Goal: Task Accomplishment & Management: Manage account settings

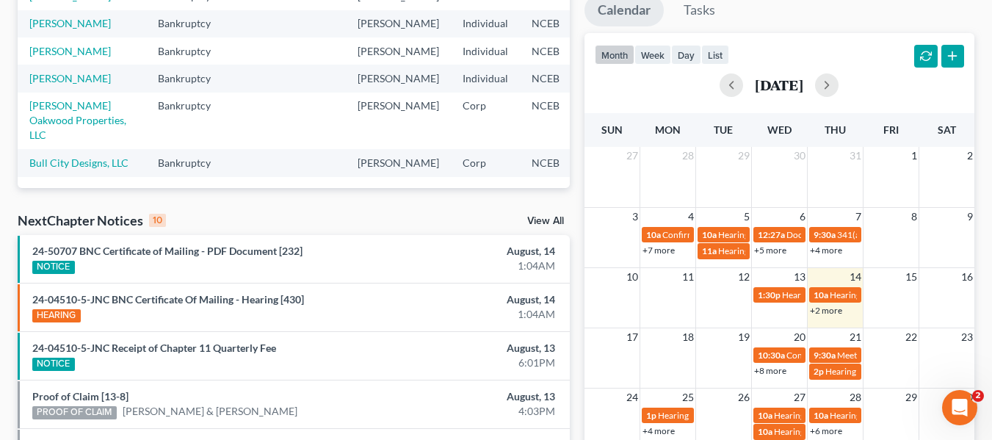
scroll to position [367, 0]
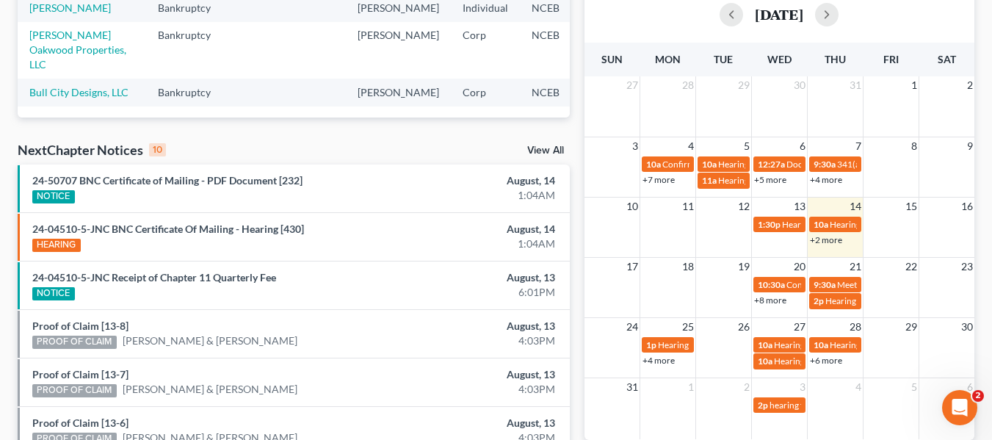
click at [548, 149] on link "View All" at bounding box center [545, 150] width 37 height 10
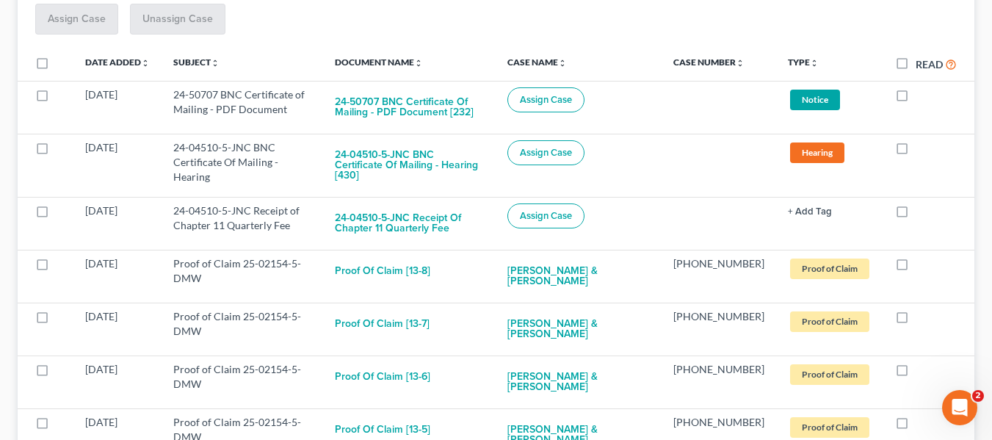
scroll to position [294, 0]
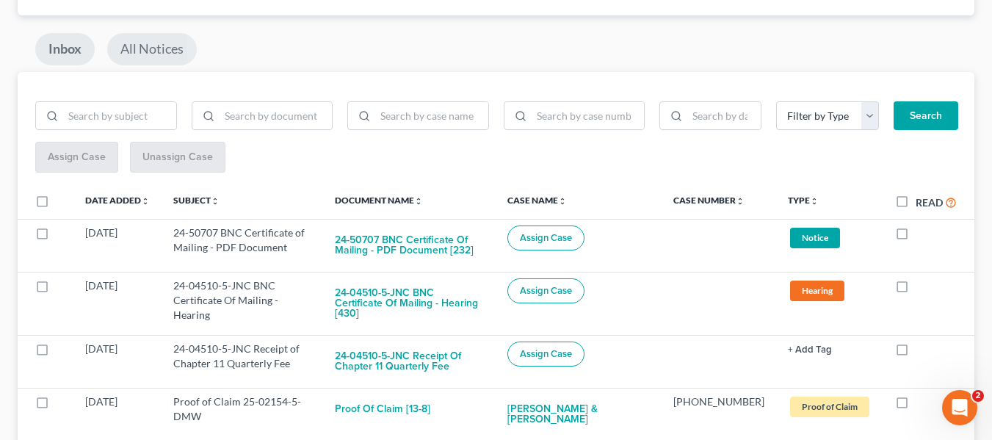
click at [174, 53] on link "All Notices" at bounding box center [152, 49] width 90 height 32
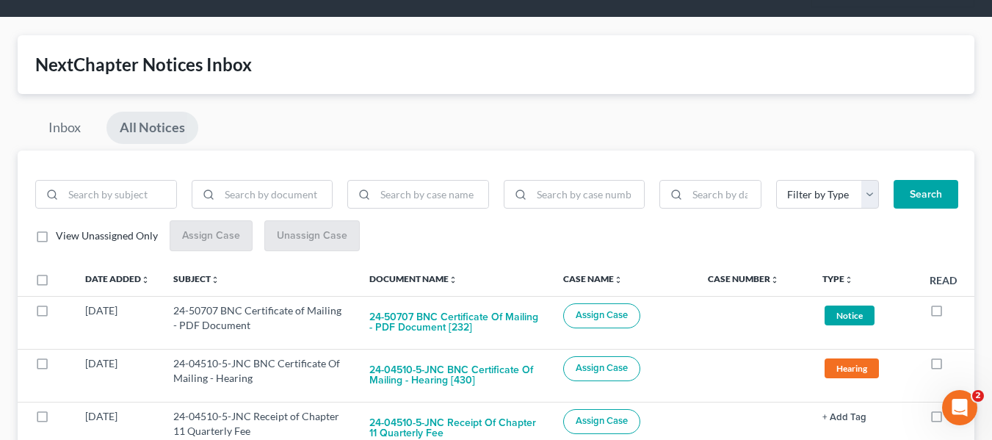
scroll to position [147, 0]
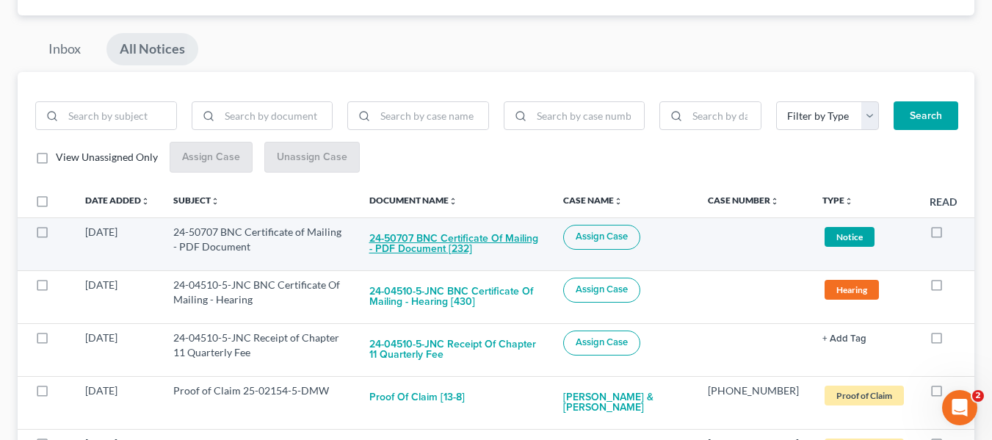
click at [400, 253] on button "24-50707 BNC Certificate of Mailing - PDF Document [232]" at bounding box center [454, 245] width 171 height 40
checkbox input "true"
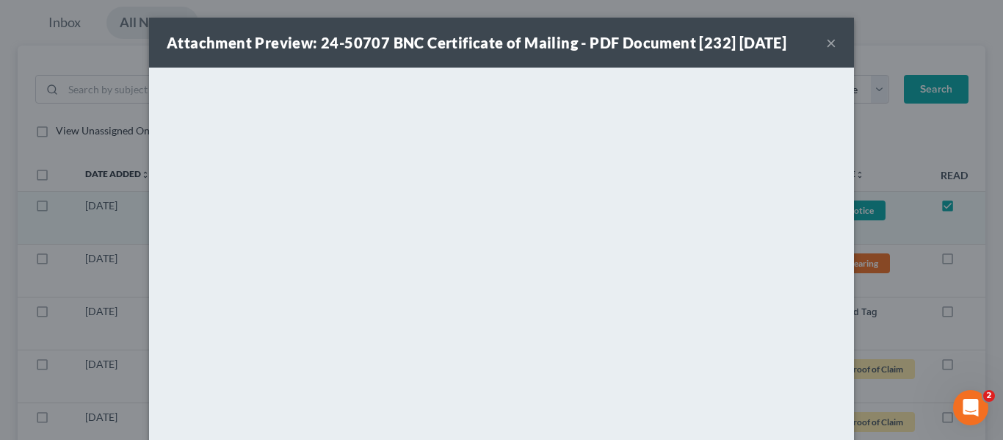
click at [826, 40] on button "×" at bounding box center [831, 43] width 10 height 18
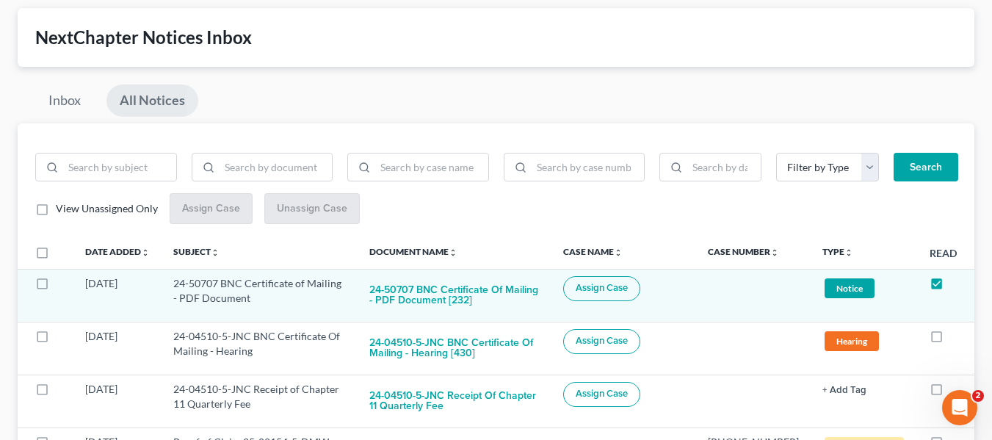
scroll to position [0, 0]
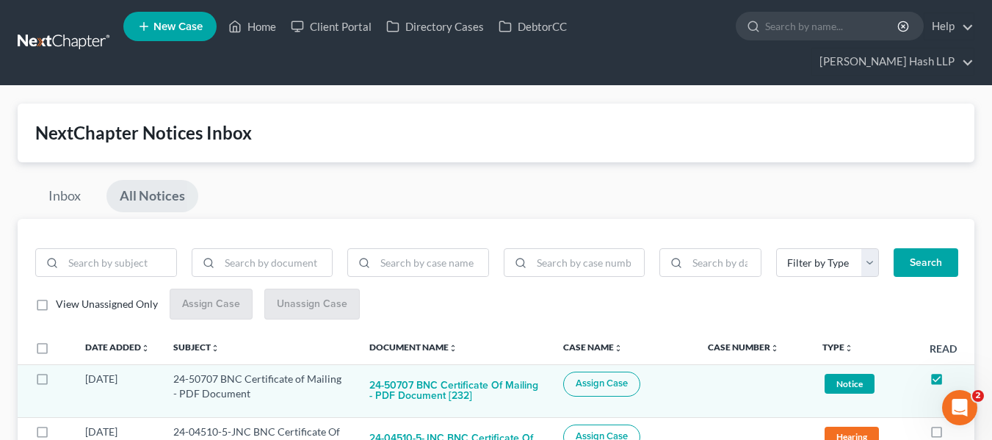
click at [56, 302] on label "View Unassigned Only" at bounding box center [107, 304] width 102 height 15
click at [62, 302] on input "View Unassigned Only" at bounding box center [67, 302] width 10 height 10
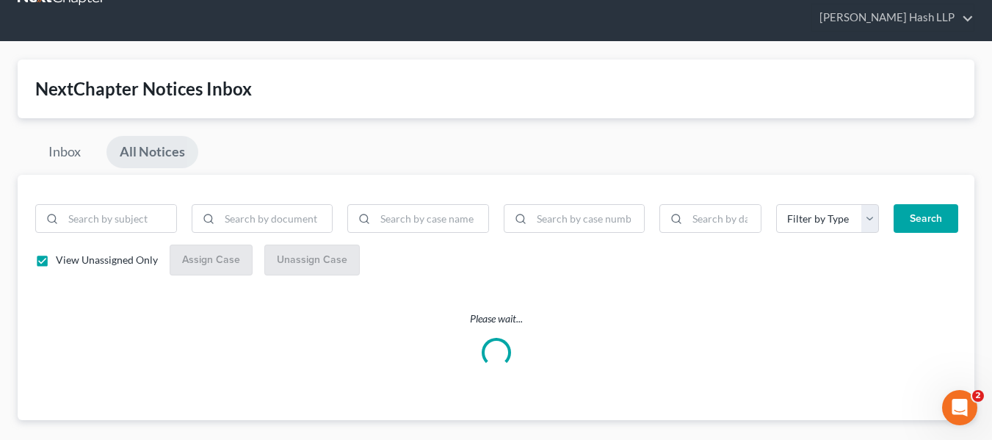
scroll to position [68, 0]
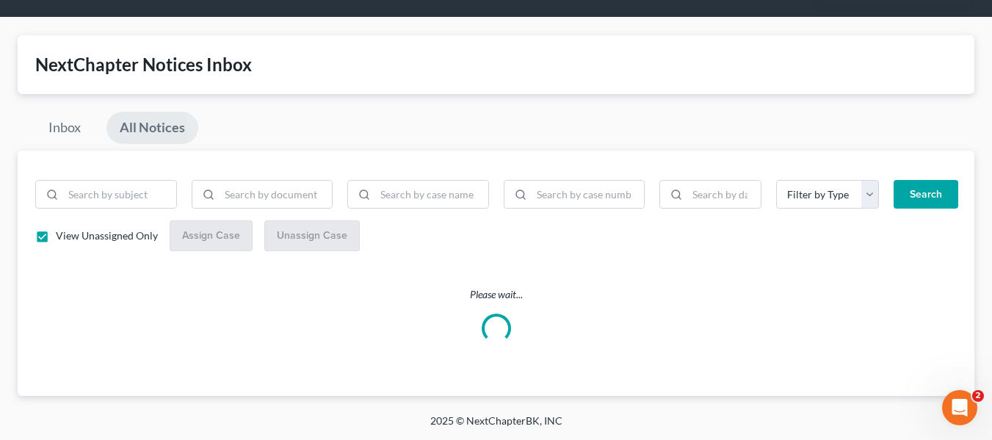
click at [56, 236] on label "View Unassigned Only" at bounding box center [107, 235] width 102 height 15
click at [62, 236] on input "View Unassigned Only" at bounding box center [67, 233] width 10 height 10
checkbox input "false"
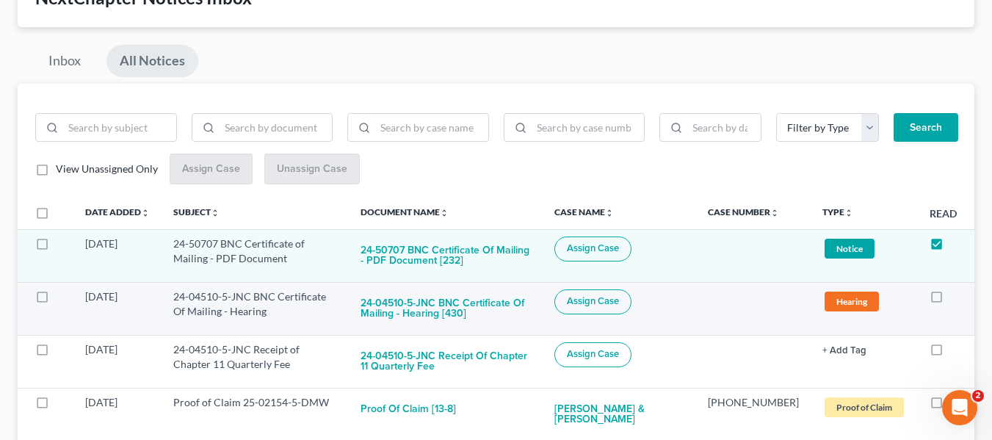
scroll to position [136, 0]
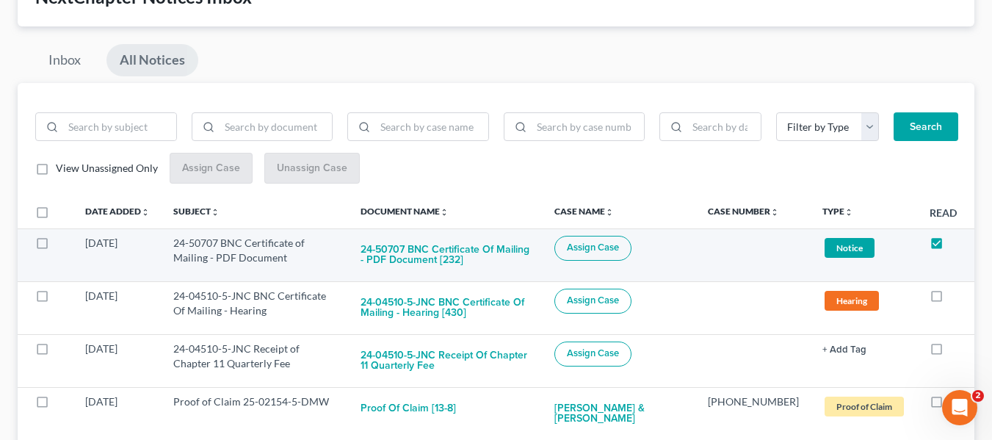
click at [619, 252] on span "Assign Case" at bounding box center [593, 247] width 52 height 12
checkbox input "true"
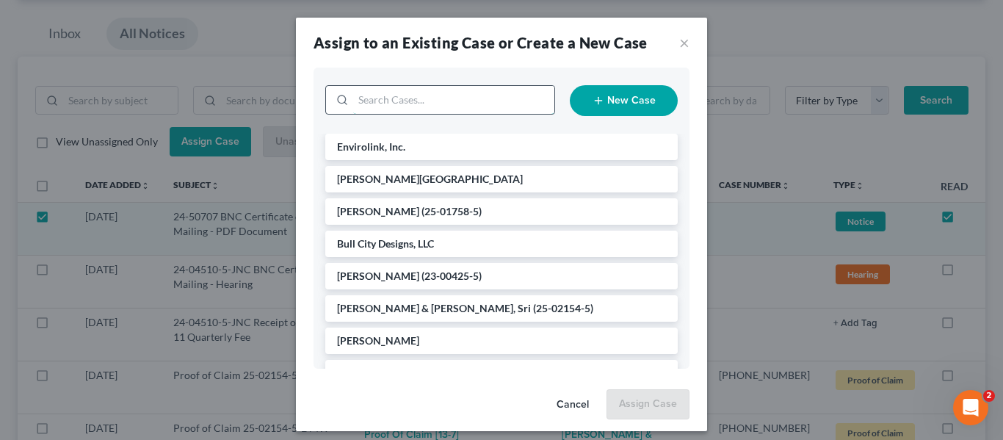
click at [527, 108] on input "search" at bounding box center [453, 100] width 201 height 28
type input "ente"
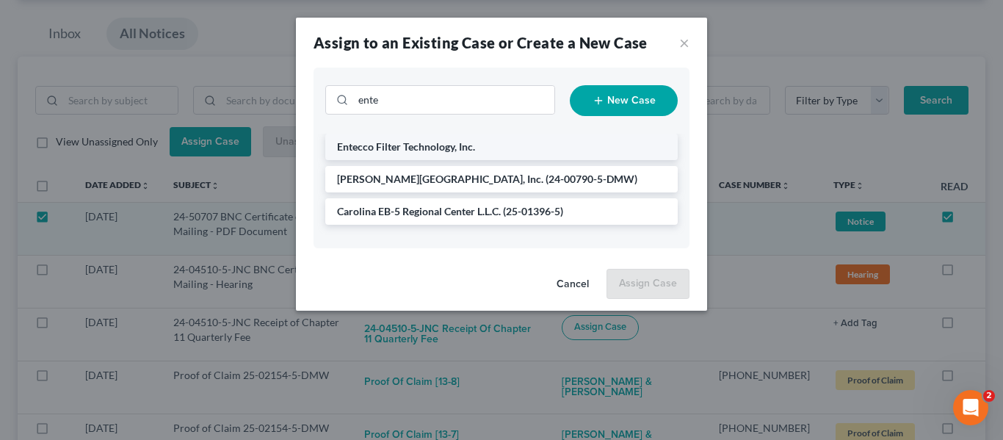
click at [517, 139] on li "Entecco Filter Technology, Inc." at bounding box center [501, 147] width 352 height 26
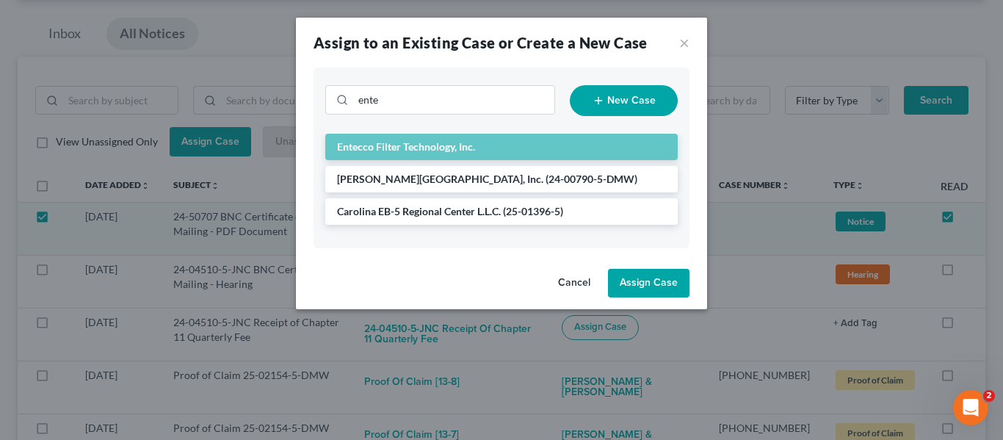
click at [639, 282] on button "Assign Case" at bounding box center [648, 283] width 81 height 29
checkbox input "false"
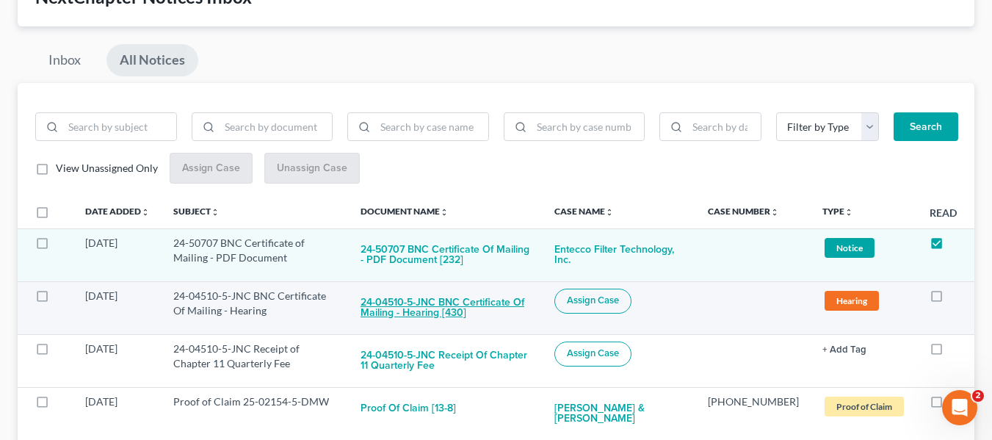
click at [474, 301] on button "24-04510-5-JNC BNC Certificate Of Mailing - Hearing [430]" at bounding box center [445, 308] width 170 height 40
checkbox input "true"
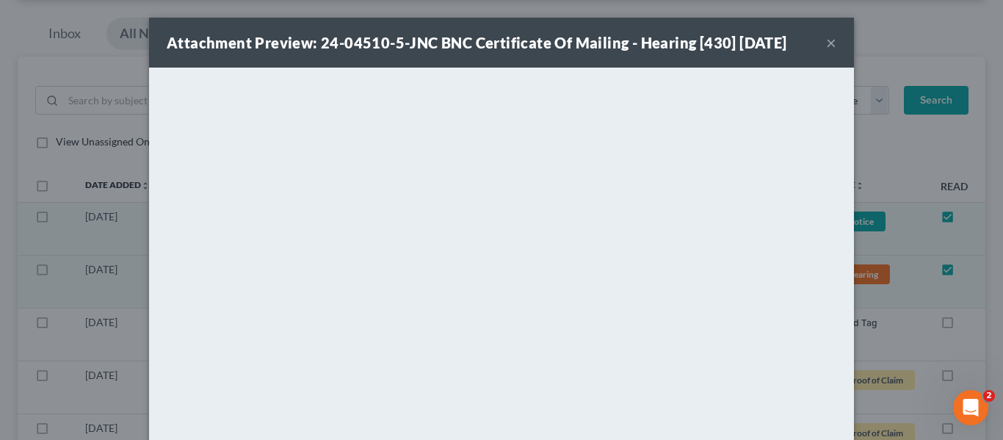
click at [828, 43] on button "×" at bounding box center [831, 43] width 10 height 18
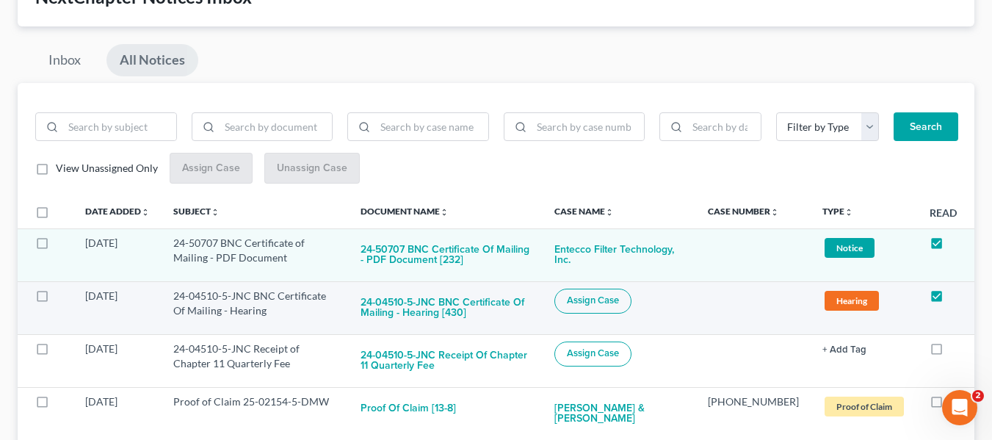
click at [614, 298] on span "Assign Case" at bounding box center [593, 300] width 52 height 12
checkbox input "true"
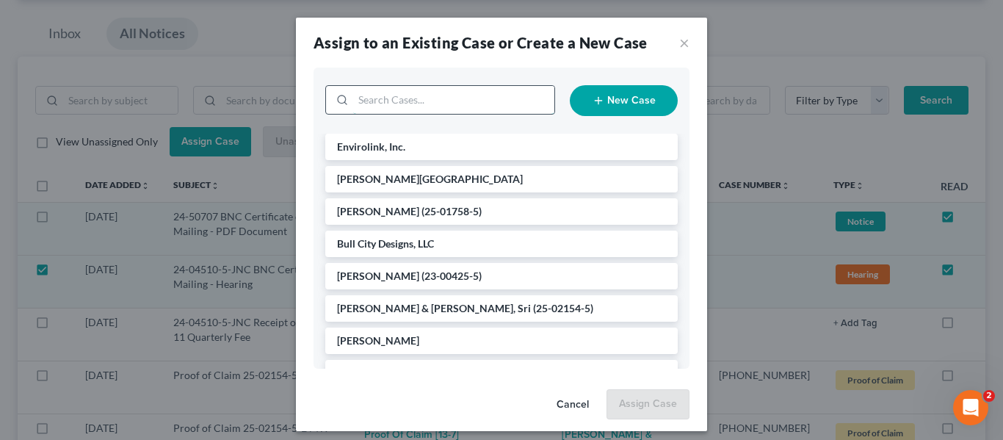
click at [376, 110] on input "search" at bounding box center [453, 100] width 201 height 28
type input "the li"
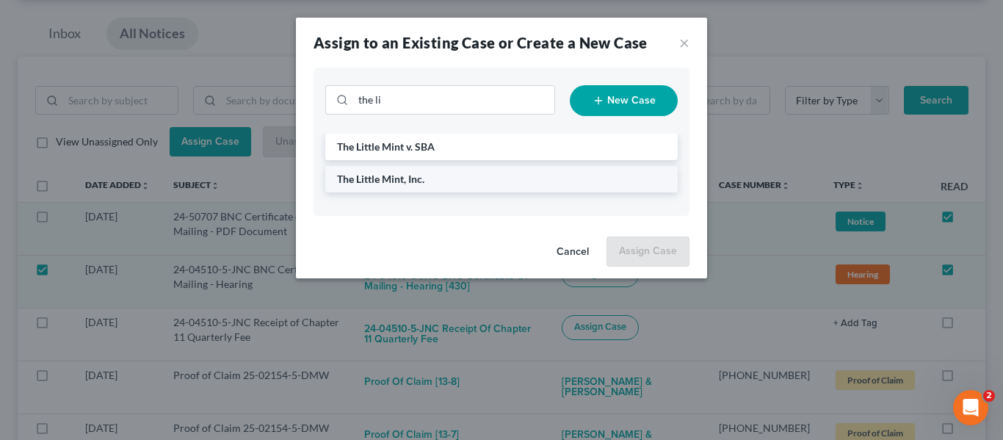
click at [501, 186] on li "The Little Mint, Inc." at bounding box center [501, 179] width 352 height 26
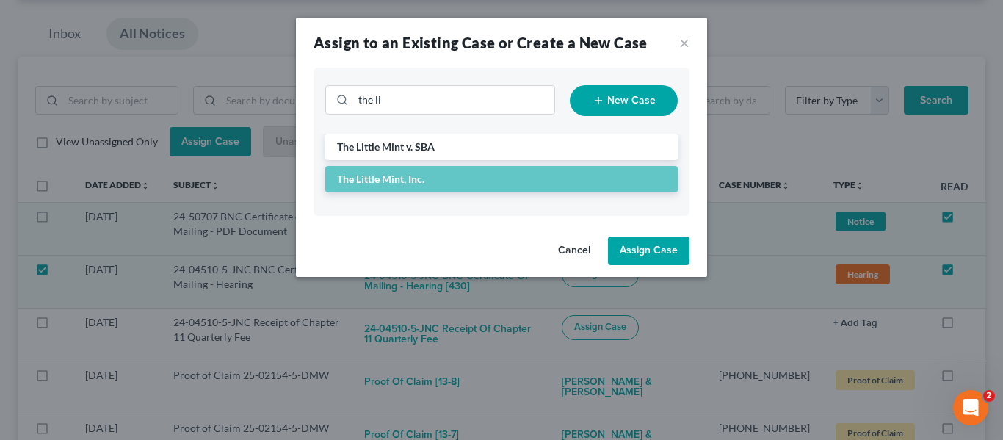
click at [677, 252] on button "Assign Case" at bounding box center [648, 250] width 81 height 29
checkbox input "false"
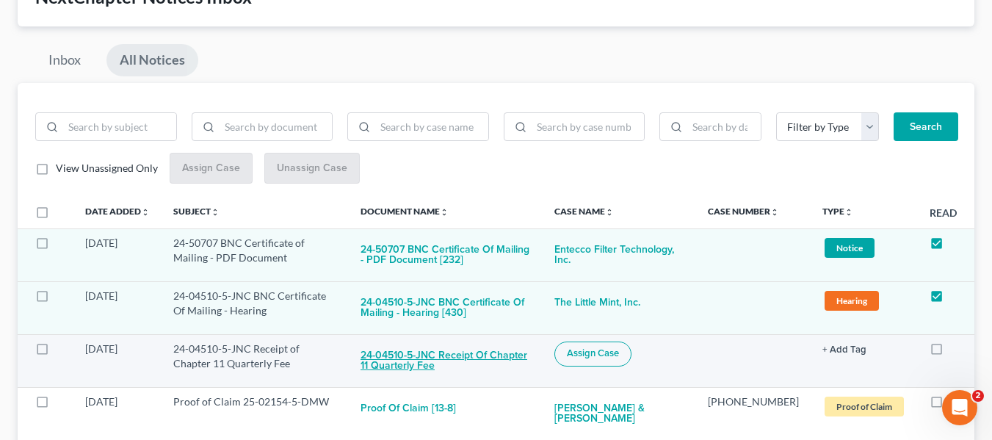
click at [523, 360] on button "24-04510-5-JNC Receipt of Chapter 11 Quarterly Fee" at bounding box center [445, 361] width 170 height 40
checkbox input "true"
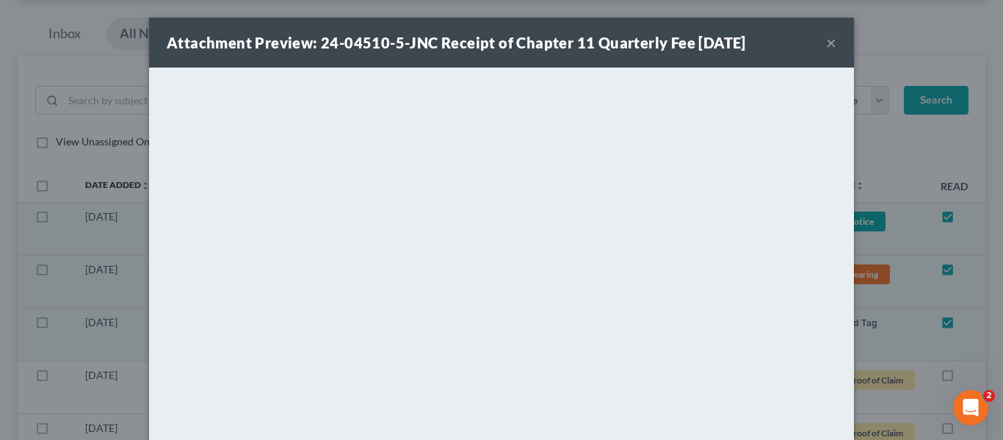
click at [835, 40] on div "Attachment Preview: 24-04510-5-JNC Receipt of Chapter 11 Quarterly Fee [DATE] ×" at bounding box center [501, 43] width 705 height 50
click at [826, 43] on button "×" at bounding box center [831, 43] width 10 height 18
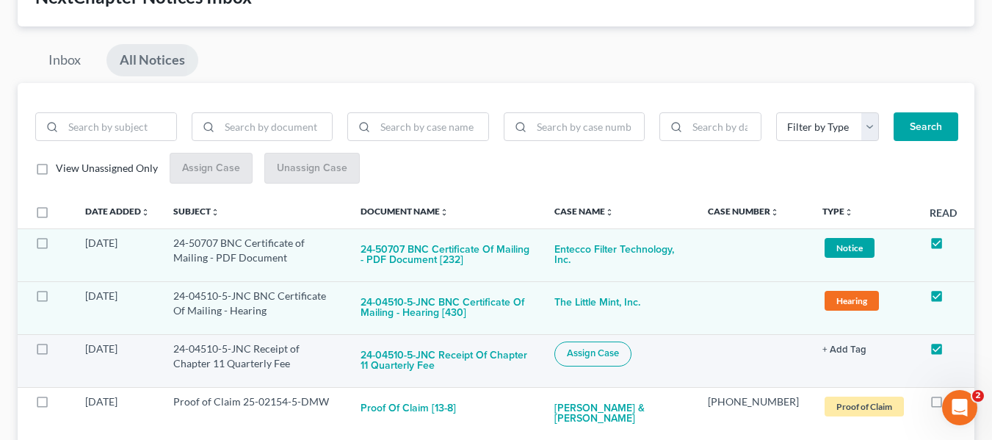
click at [605, 353] on span "Assign Case" at bounding box center [593, 353] width 52 height 12
checkbox input "true"
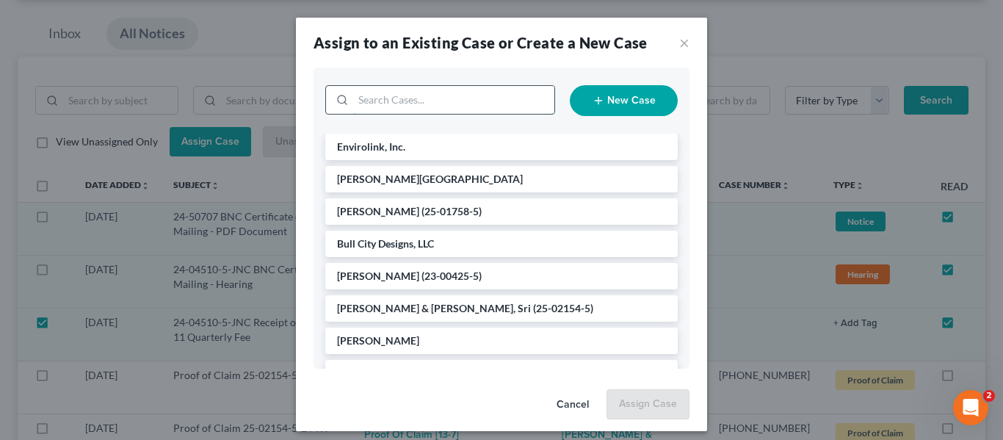
click at [440, 103] on input "search" at bounding box center [453, 100] width 201 height 28
type input "the li"
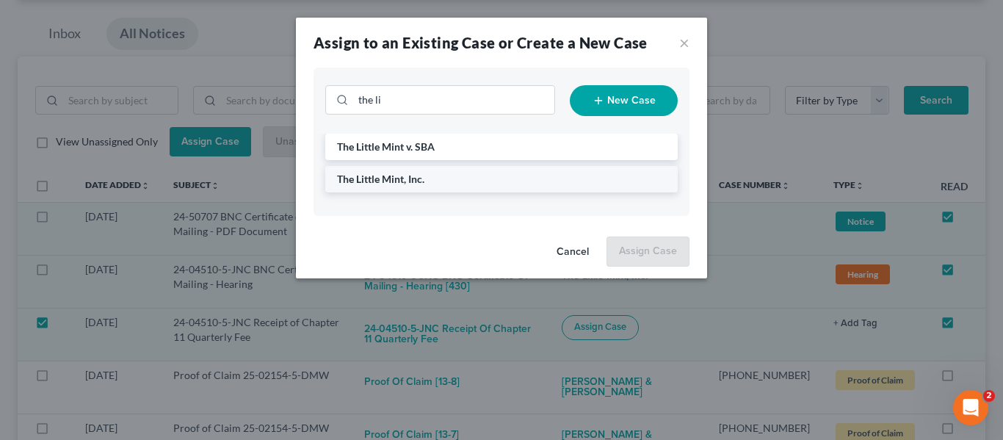
click at [444, 178] on li "The Little Mint, Inc." at bounding box center [501, 179] width 352 height 26
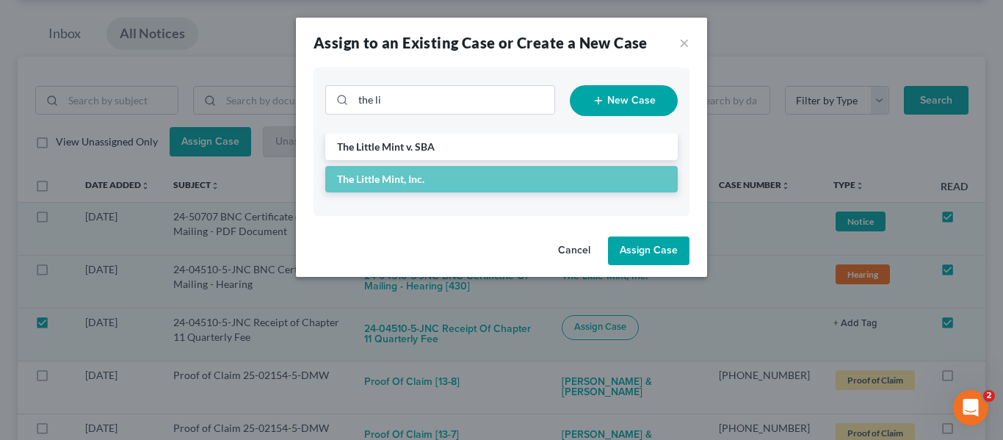
click at [637, 264] on button "Assign Case" at bounding box center [648, 250] width 81 height 29
checkbox input "false"
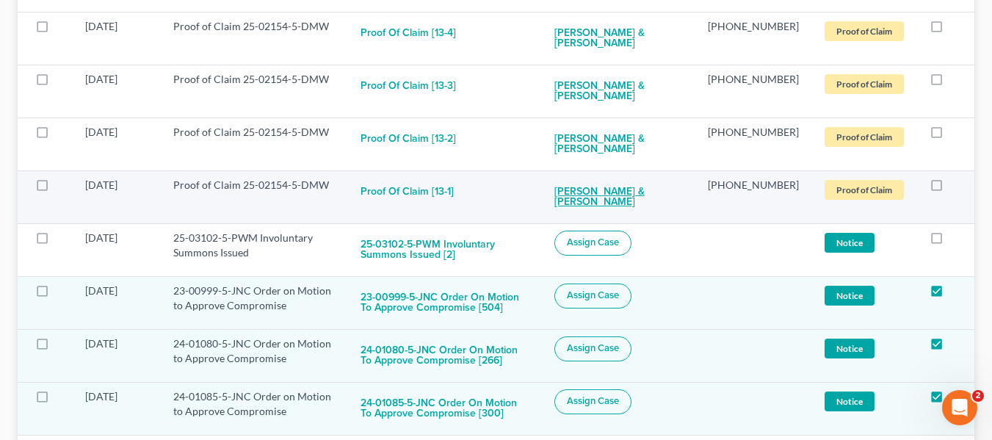
scroll to position [723, 0]
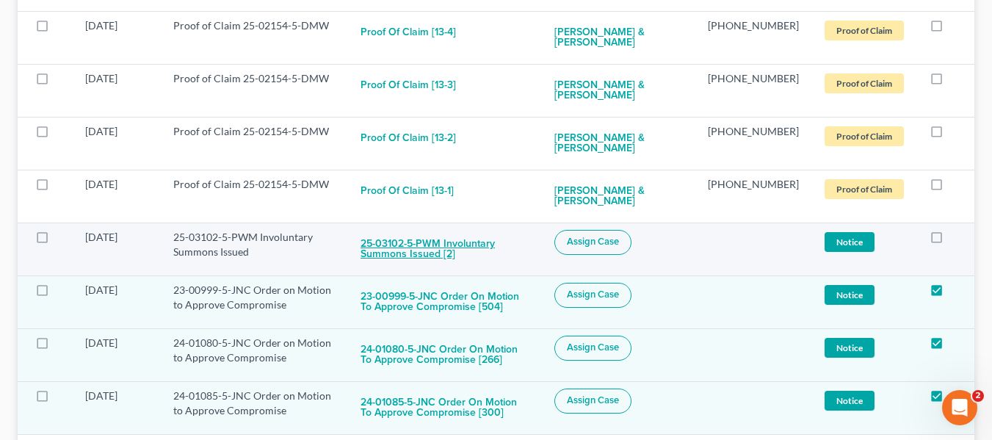
click at [424, 230] on button "25-03102-5-PWM Involuntary Summons Issued [2]" at bounding box center [445, 250] width 170 height 40
checkbox input "true"
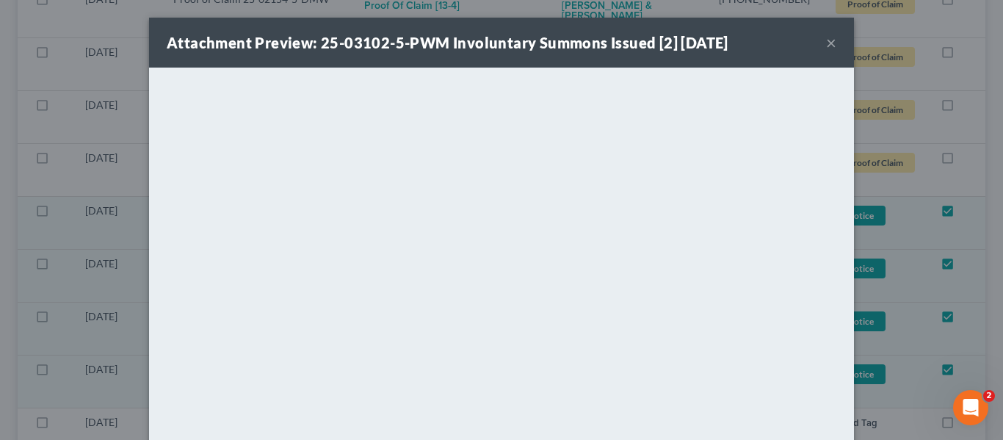
click at [827, 43] on button "×" at bounding box center [831, 43] width 10 height 18
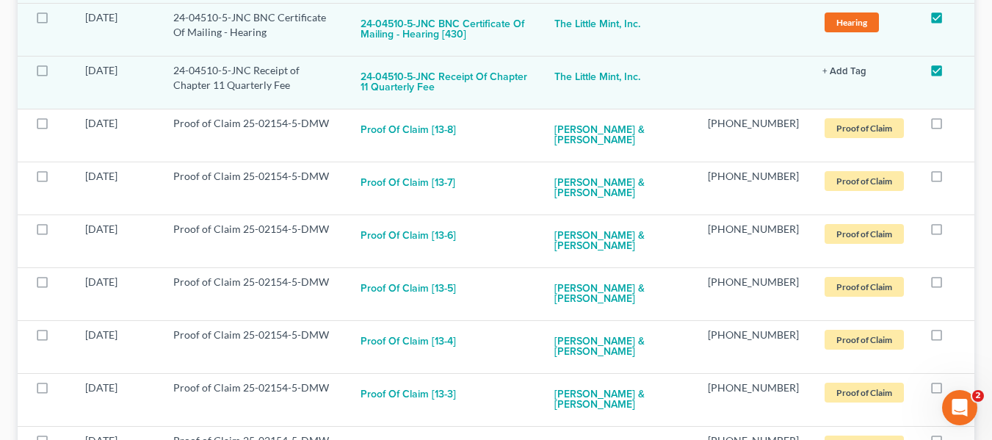
scroll to position [576, 0]
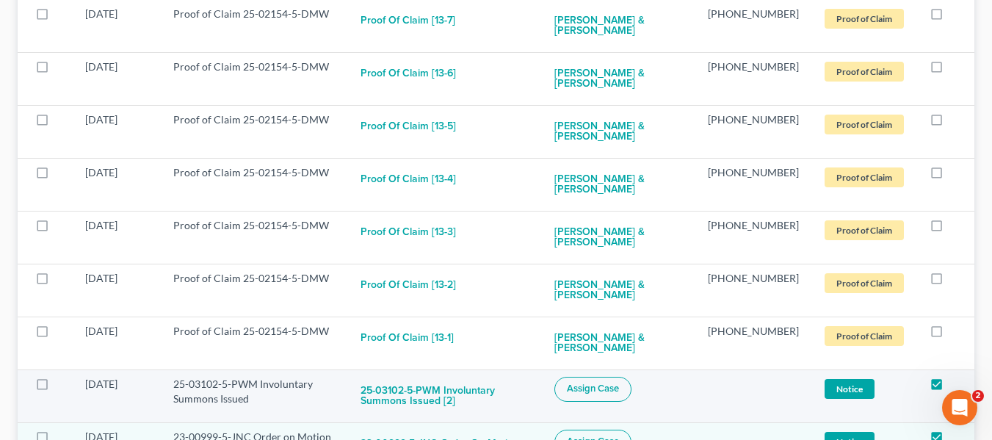
click at [619, 382] on span "Assign Case" at bounding box center [593, 388] width 52 height 12
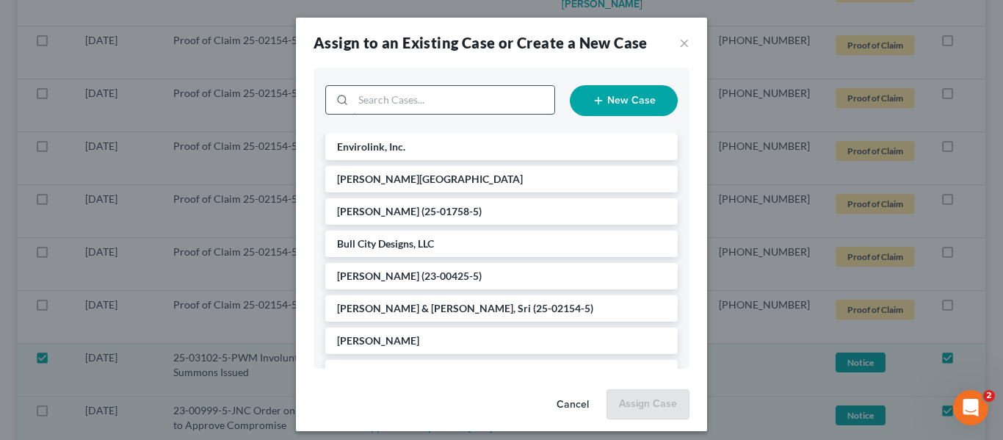
click at [445, 104] on input "search" at bounding box center [453, 100] width 201 height 28
click at [438, 245] on li "Bull City Designs, LLC" at bounding box center [501, 243] width 352 height 26
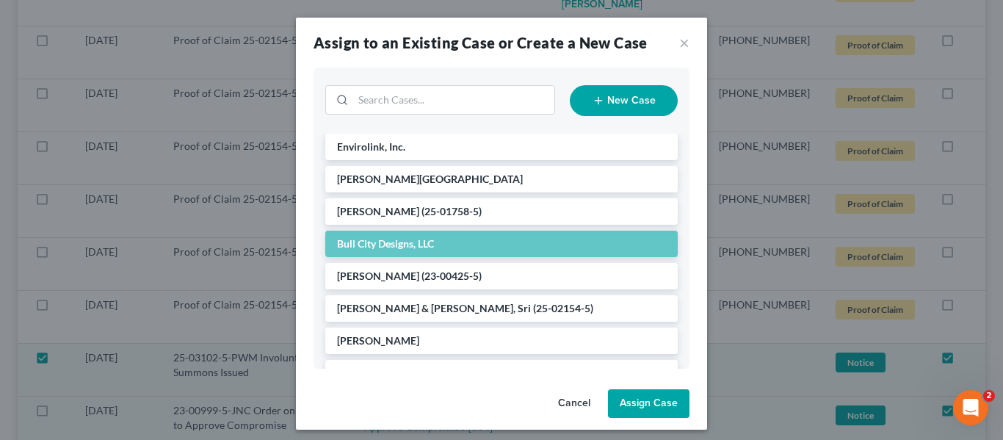
click at [649, 412] on button "Assign Case" at bounding box center [648, 403] width 81 height 29
checkbox input "false"
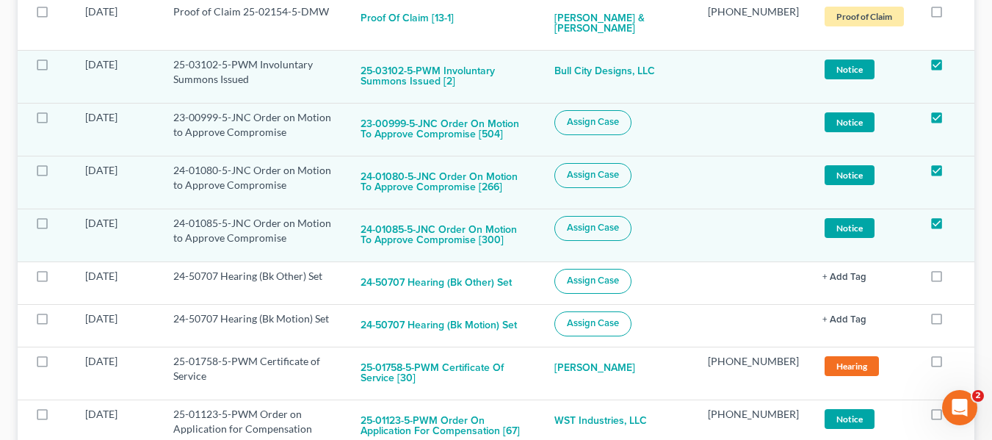
scroll to position [870, 0]
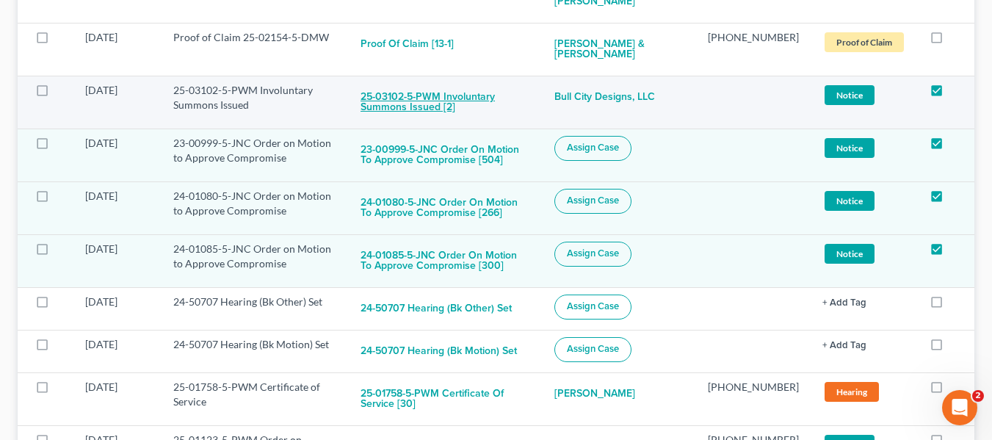
click at [448, 83] on button "25-03102-5-PWM Involuntary Summons Issued [2]" at bounding box center [445, 103] width 170 height 40
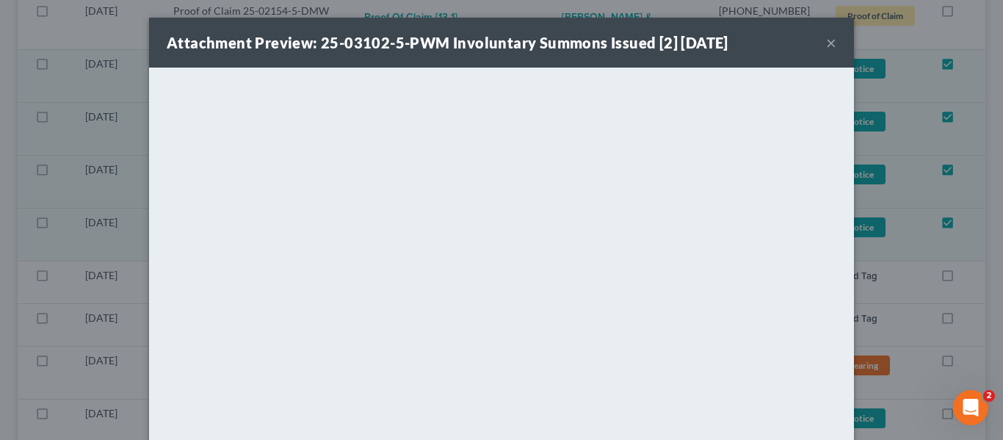
click at [826, 46] on button "×" at bounding box center [831, 43] width 10 height 18
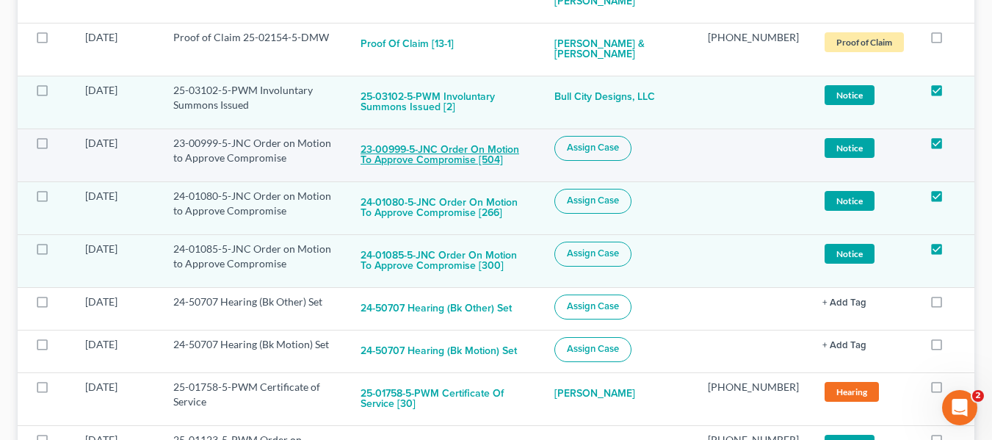
click at [443, 136] on button "23-00999-5-JNC Order on Motion to Approve Compromise [504]" at bounding box center [445, 156] width 170 height 40
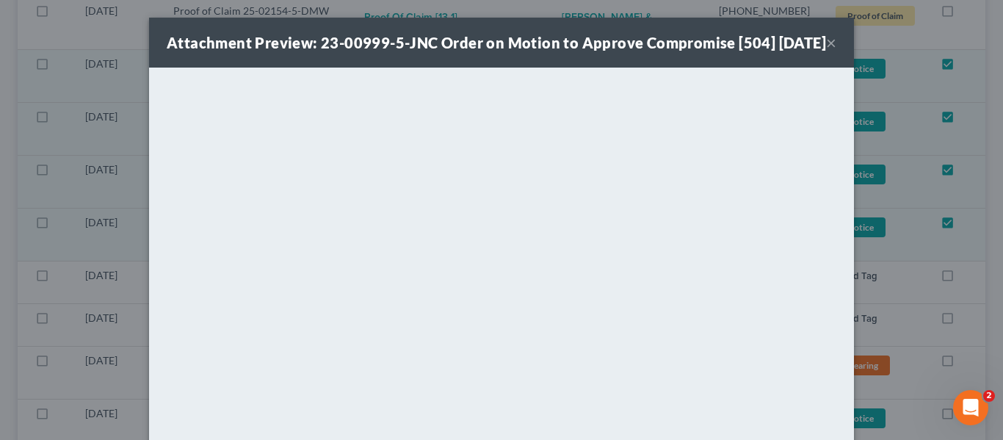
click at [826, 51] on button "×" at bounding box center [831, 43] width 10 height 18
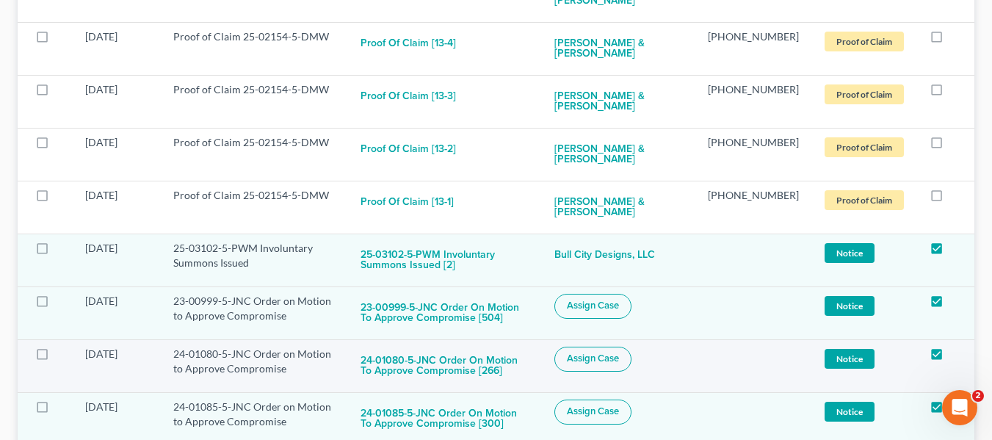
scroll to position [711, 0]
click at [603, 300] on span "Assign Case" at bounding box center [593, 306] width 52 height 12
checkbox input "true"
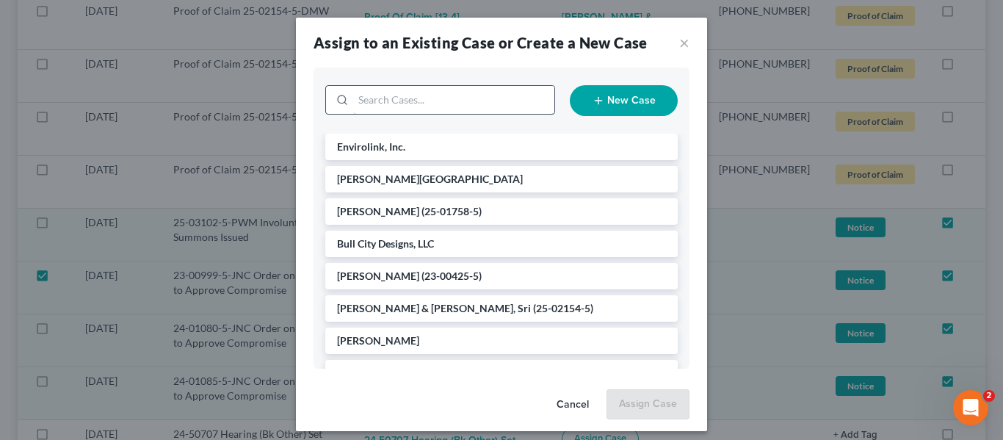
click at [408, 105] on input "search" at bounding box center [453, 100] width 201 height 28
type input "co"
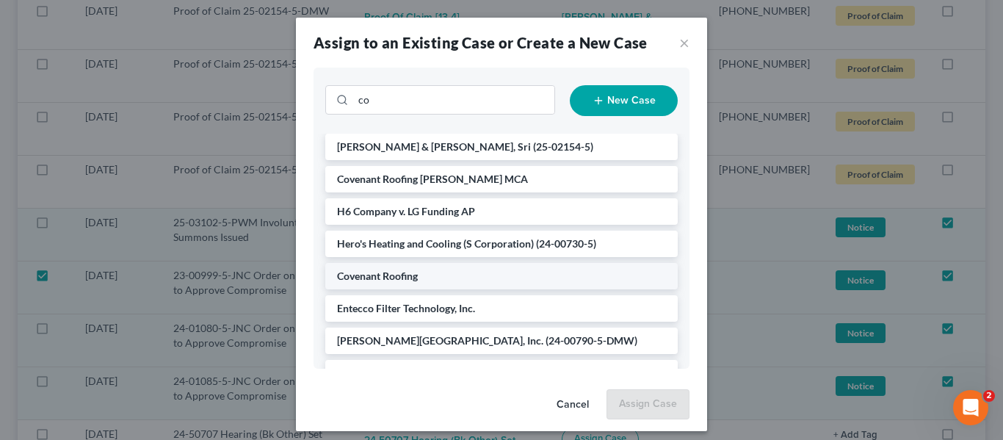
click at [404, 268] on li "Covenant Roofing" at bounding box center [501, 276] width 352 height 26
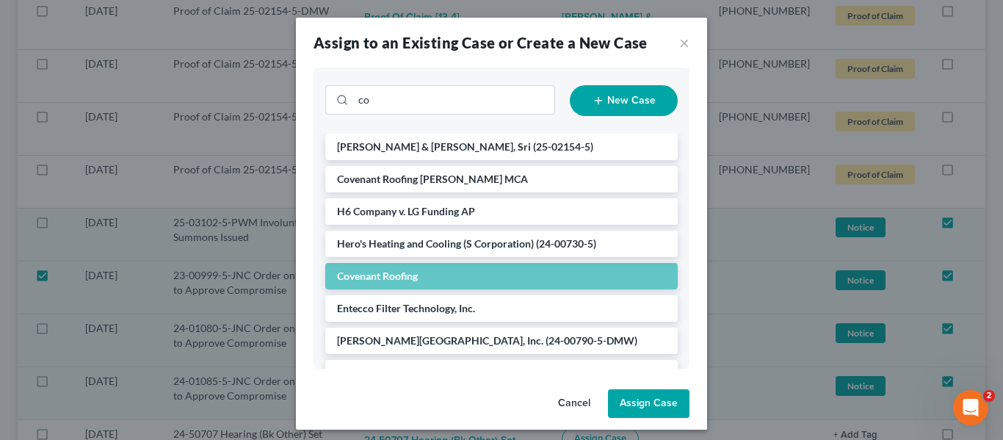
click at [637, 405] on button "Assign Case" at bounding box center [648, 403] width 81 height 29
checkbox input "false"
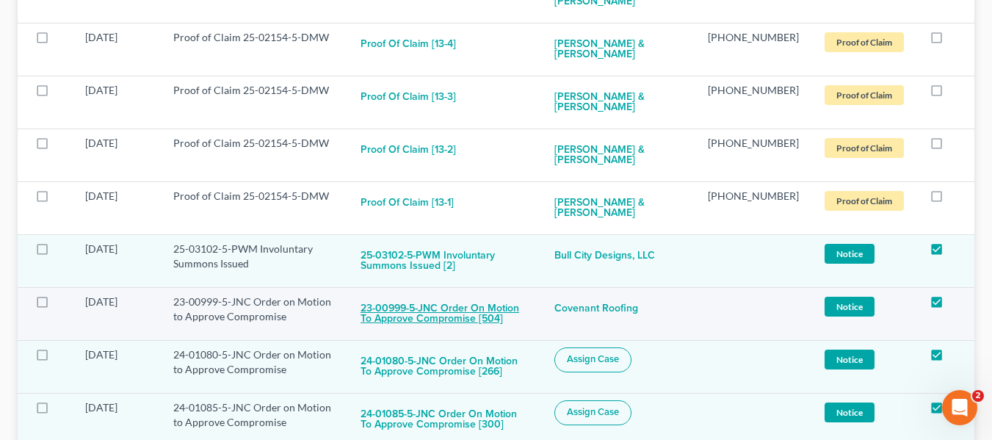
click at [464, 294] on button "23-00999-5-JNC Order on Motion to Approve Compromise [504]" at bounding box center [445, 314] width 170 height 40
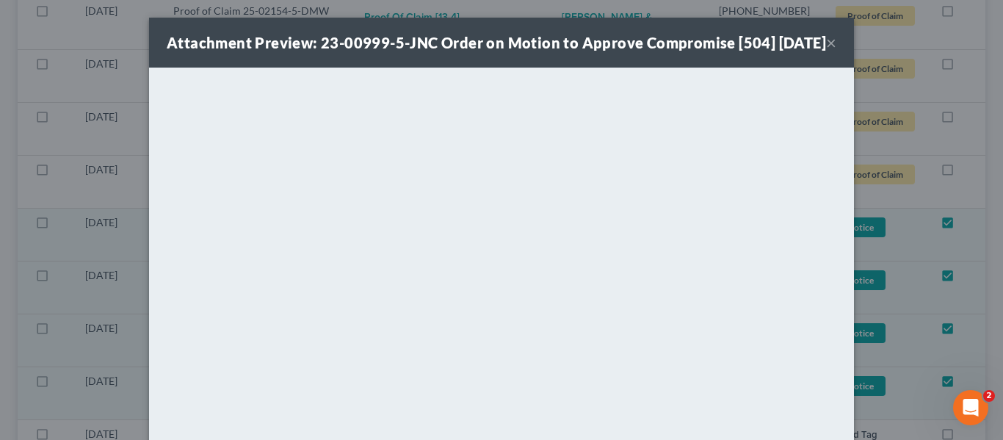
click at [826, 51] on button "×" at bounding box center [831, 43] width 10 height 18
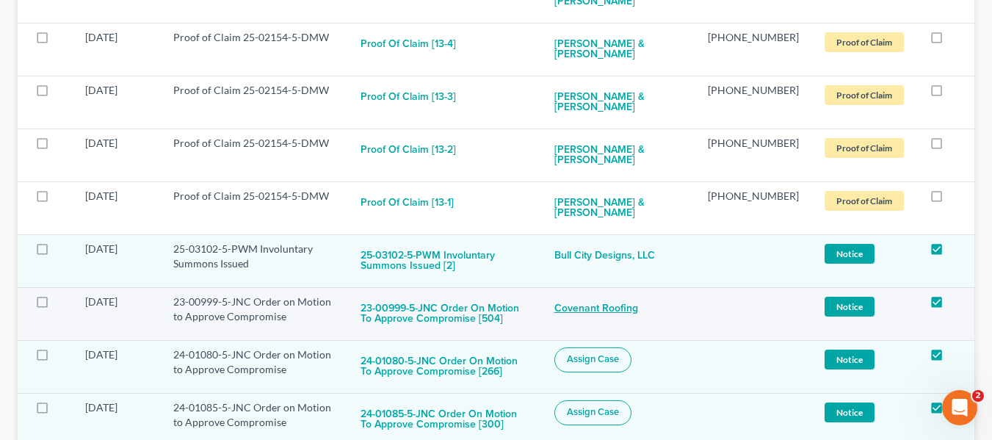
click at [599, 294] on link "Covenant Roofing" at bounding box center [596, 308] width 84 height 29
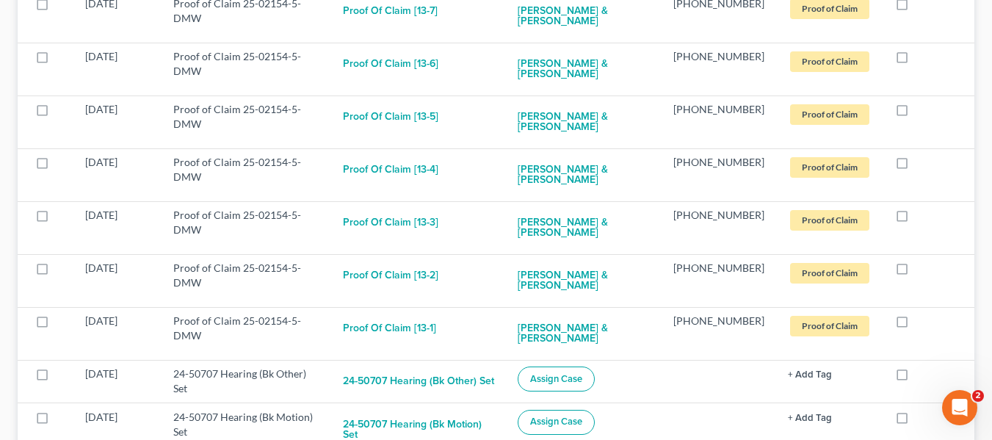
scroll to position [582, 0]
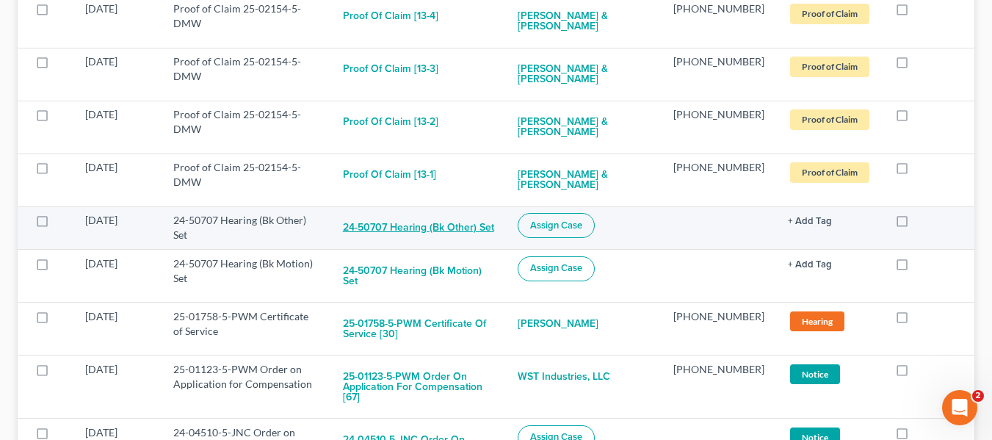
click at [465, 213] on button "24-50707 Hearing (Bk Other) Set" at bounding box center [418, 227] width 151 height 29
checkbox input "true"
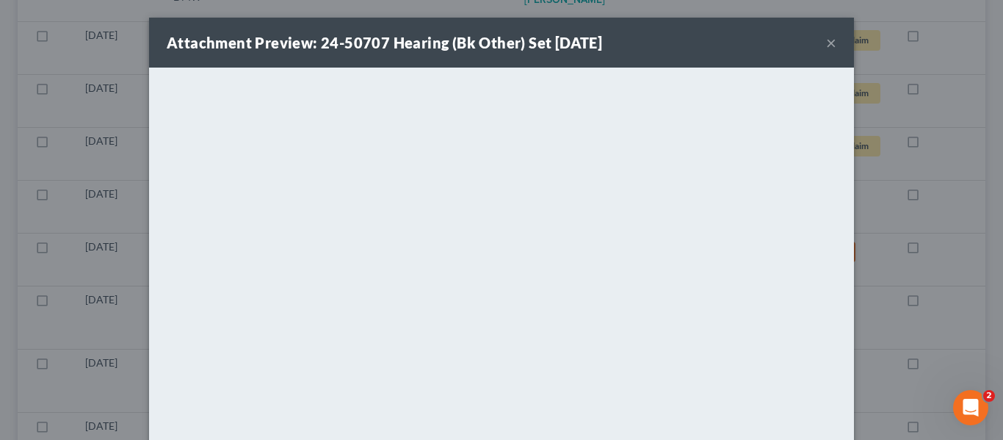
click at [826, 36] on button "×" at bounding box center [831, 43] width 10 height 18
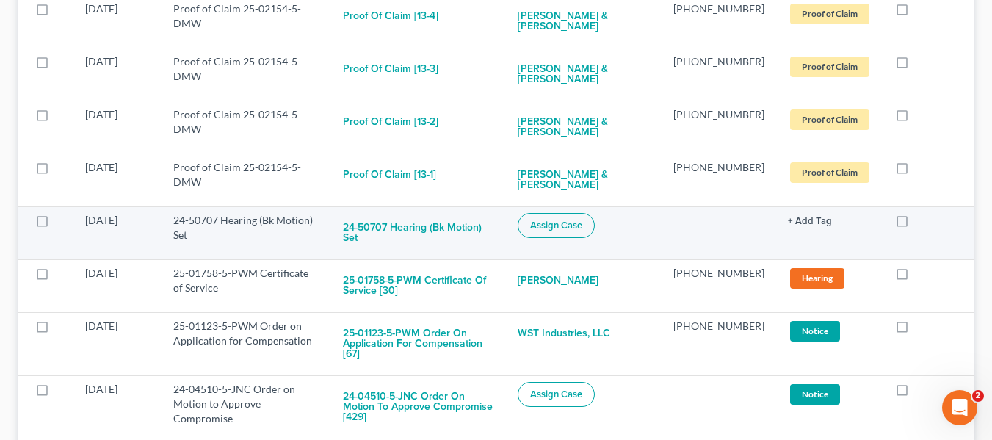
click at [570, 213] on button "Assign Case" at bounding box center [555, 225] width 77 height 25
checkbox input "true"
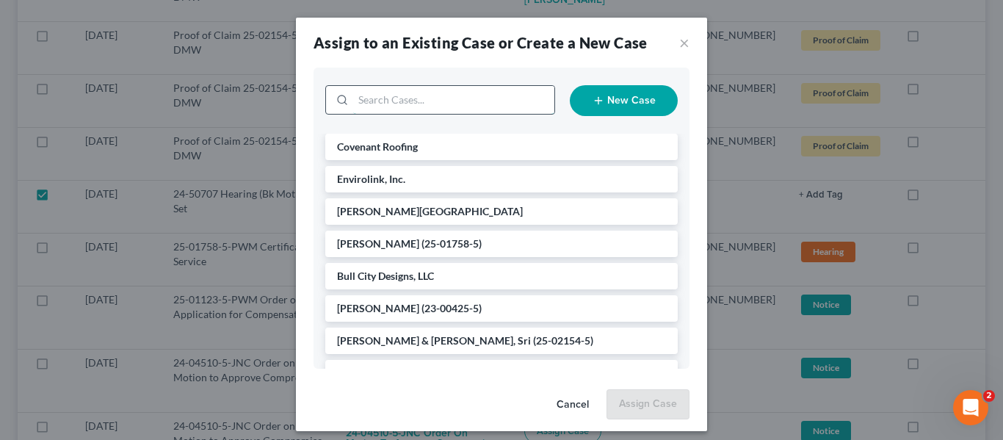
click at [400, 109] on input "search" at bounding box center [453, 100] width 201 height 28
type input "en"
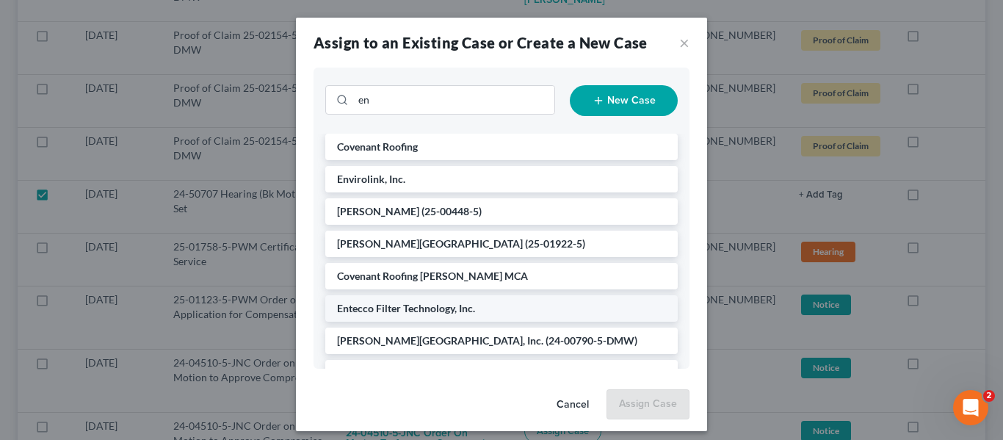
click at [430, 310] on span "Entecco Filter Technology, Inc." at bounding box center [406, 308] width 138 height 12
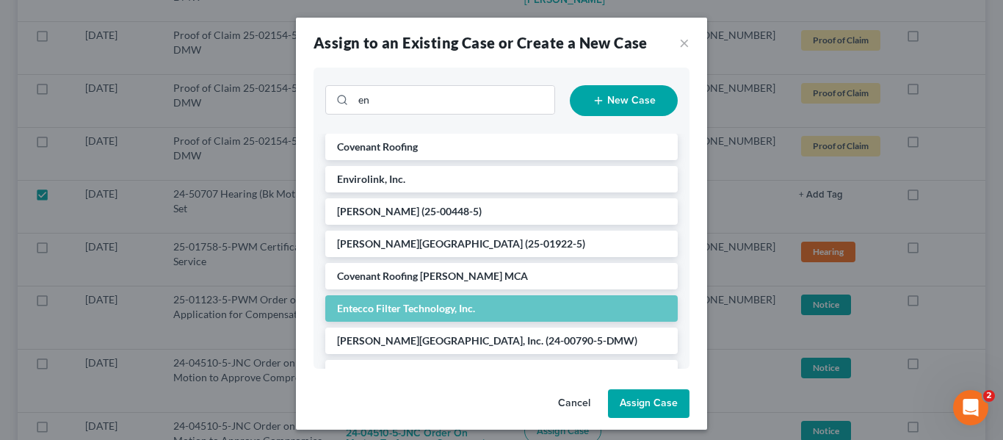
click at [639, 391] on button "Assign Case" at bounding box center [648, 403] width 81 height 29
checkbox input "false"
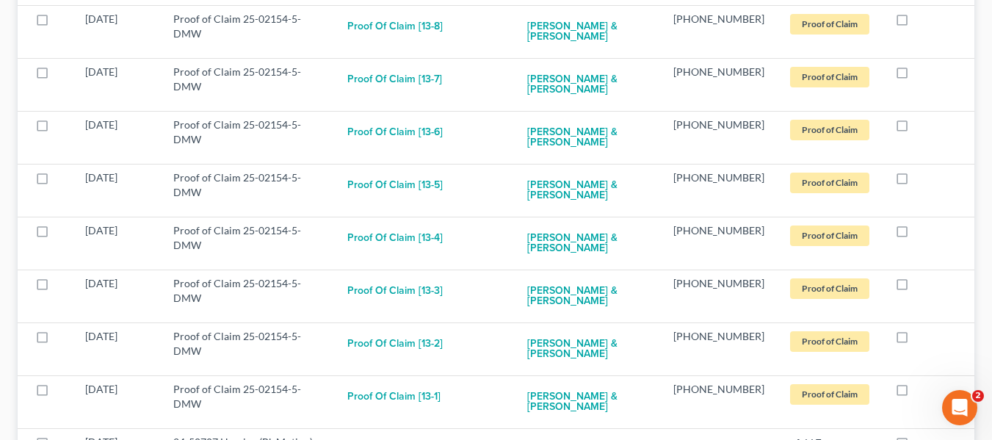
scroll to position [0, 0]
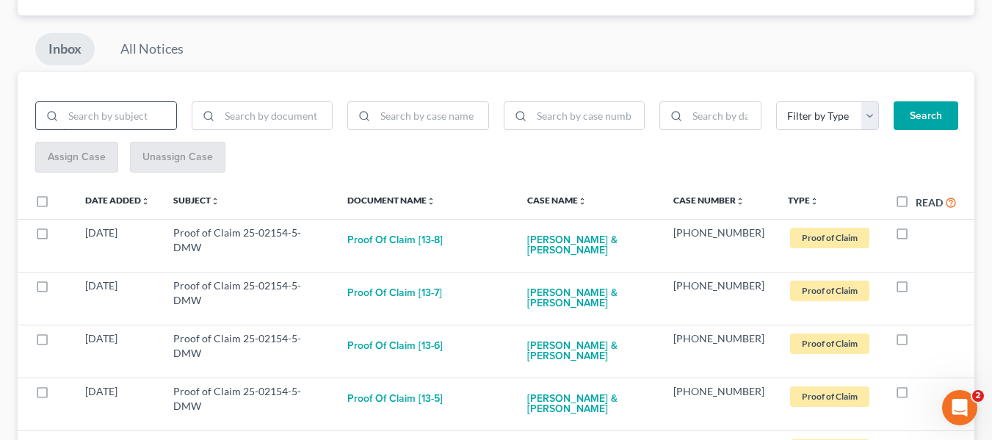
click at [160, 126] on input "search" at bounding box center [119, 116] width 113 height 28
click at [161, 42] on link "All Notices" at bounding box center [152, 49] width 90 height 32
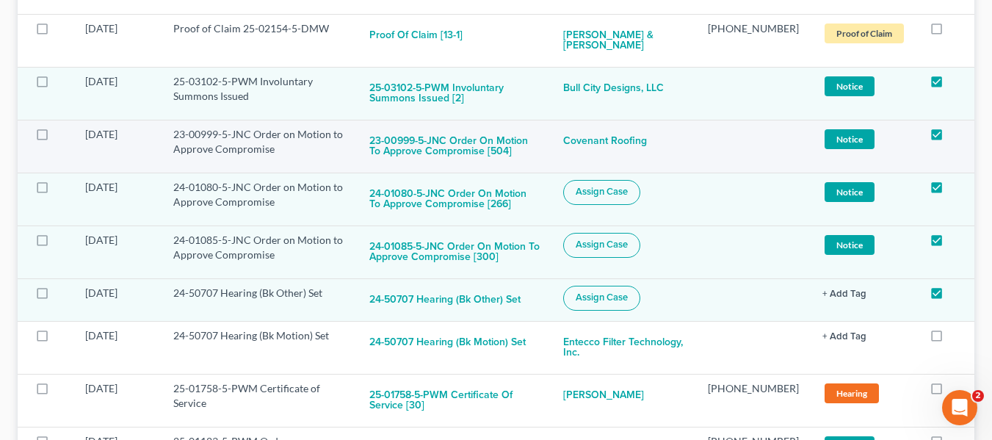
scroll to position [881, 0]
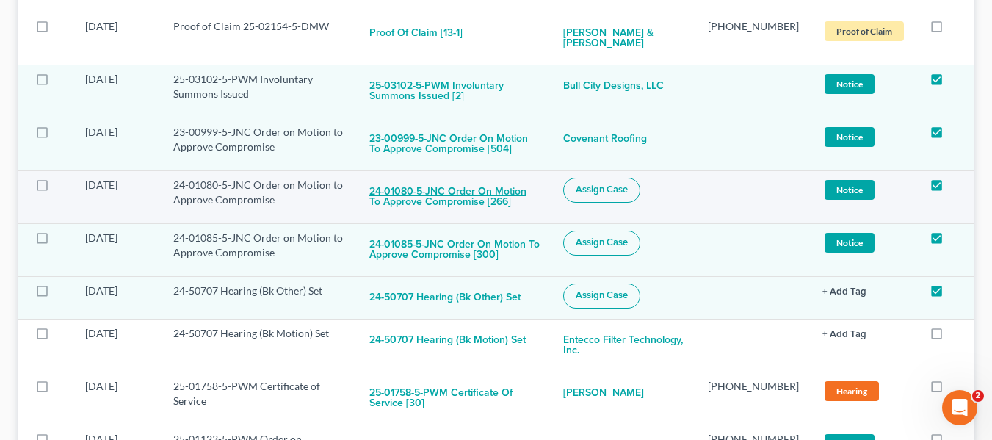
click at [466, 185] on button "24-01080-5-JNC Order on Motion to Approve Compromise [266]" at bounding box center [454, 198] width 171 height 40
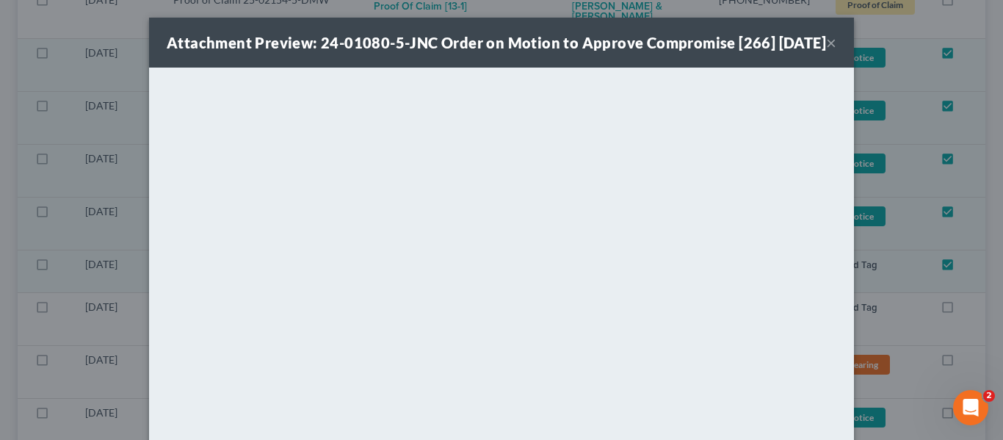
click at [826, 51] on button "×" at bounding box center [831, 43] width 10 height 18
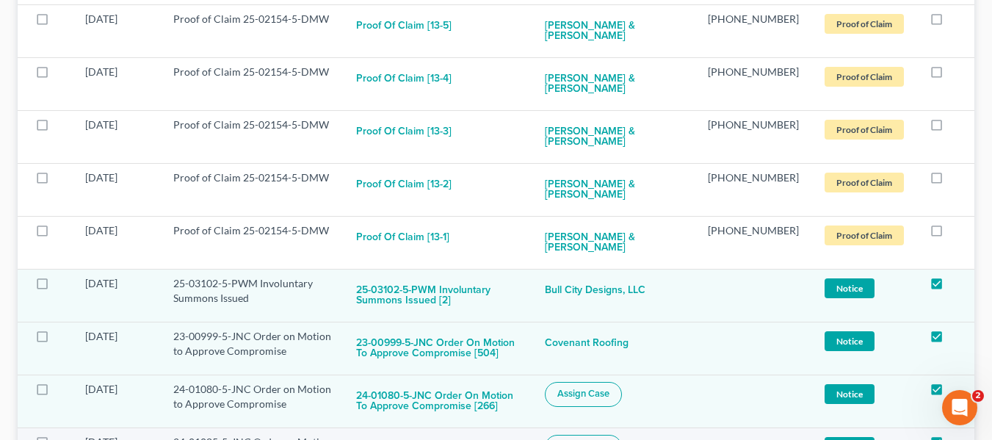
scroll to position [647, 0]
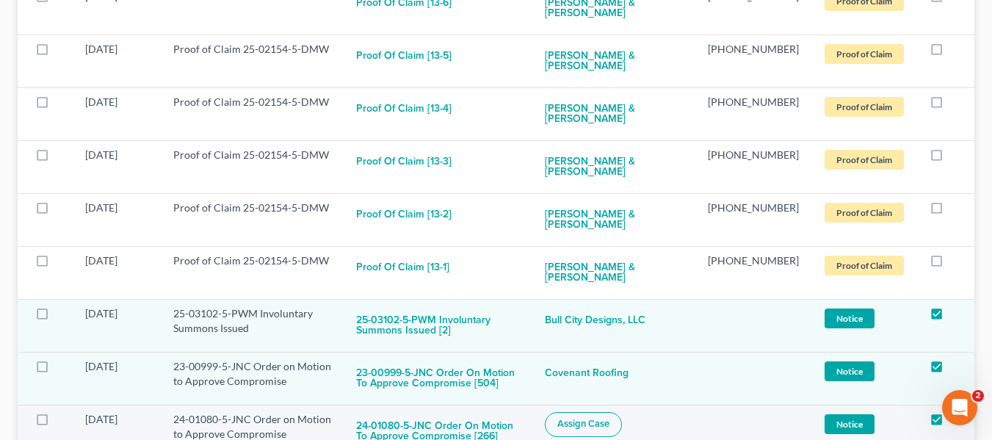
click at [591, 412] on button "Assign Case" at bounding box center [583, 424] width 77 height 25
checkbox input "true"
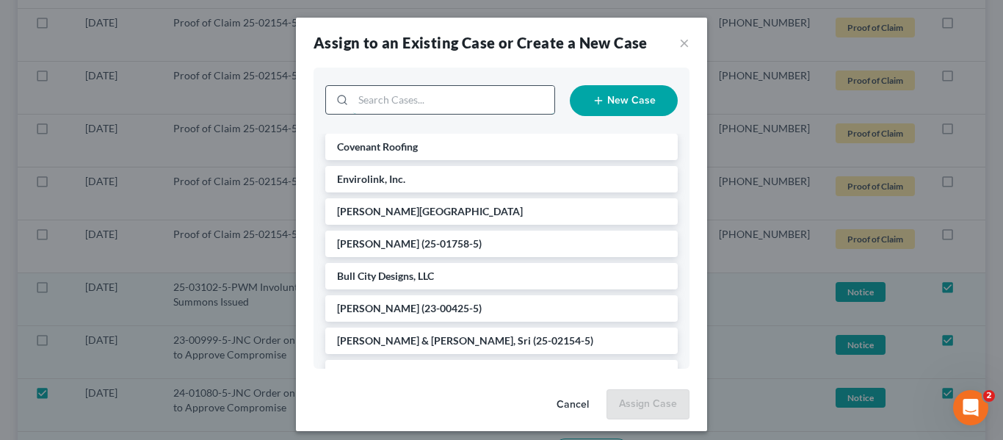
click at [385, 109] on input "search" at bounding box center [453, 100] width 201 height 28
type input "[PERSON_NAME]"
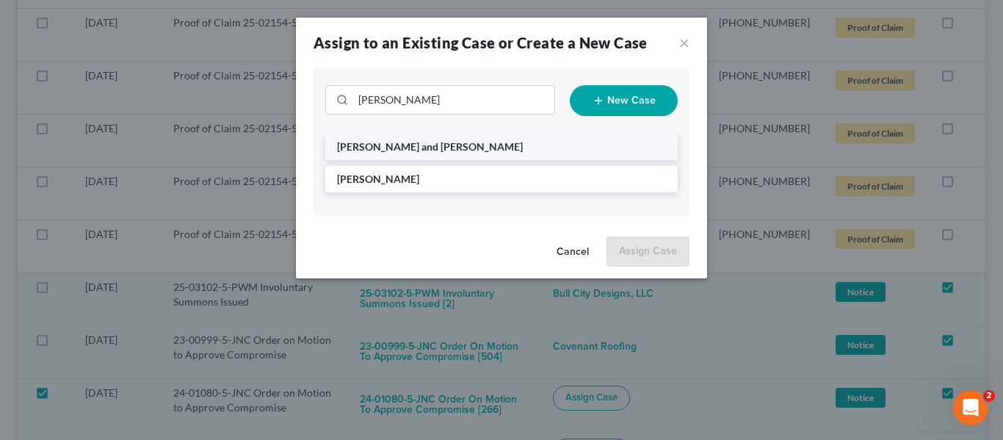
click at [393, 145] on span "[PERSON_NAME] and [PERSON_NAME]" at bounding box center [430, 146] width 186 height 12
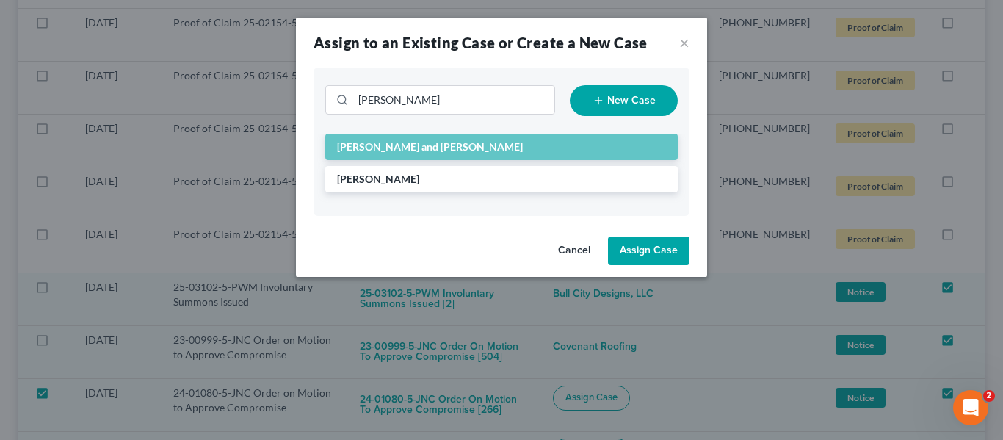
click at [634, 257] on button "Assign Case" at bounding box center [648, 250] width 81 height 29
checkbox input "false"
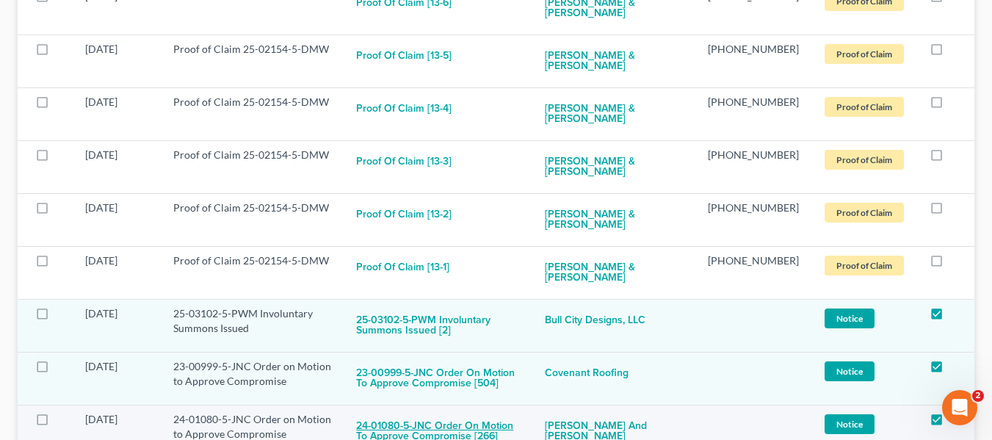
click at [448, 412] on button "24-01080-5-JNC Order on Motion to Approve Compromise [266]" at bounding box center [438, 432] width 165 height 40
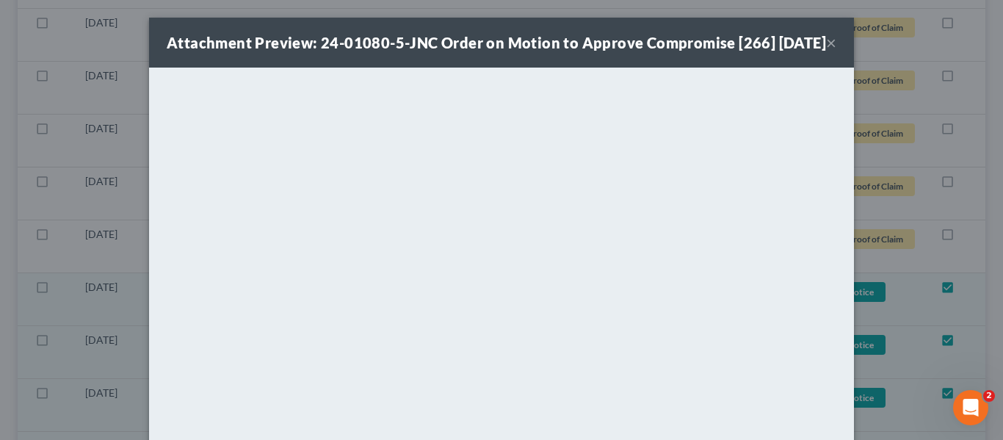
click at [829, 51] on button "×" at bounding box center [831, 43] width 10 height 18
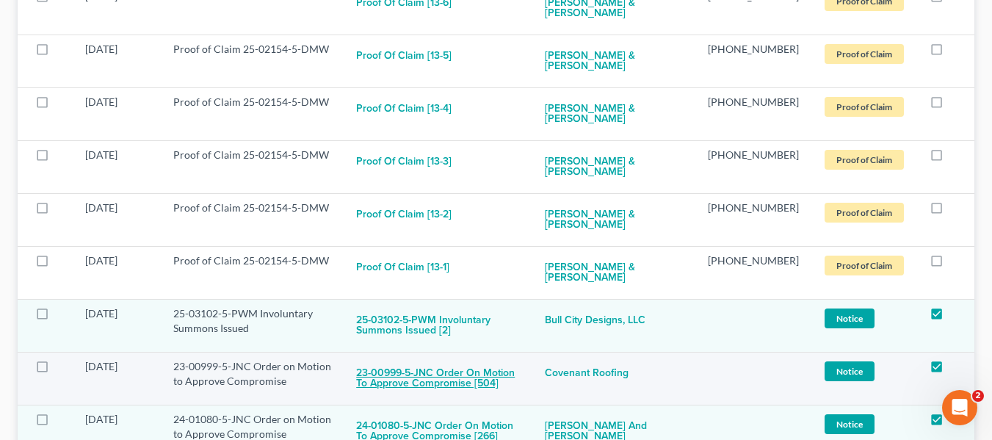
click at [475, 359] on button "23-00999-5-JNC Order on Motion to Approve Compromise [504]" at bounding box center [438, 379] width 165 height 40
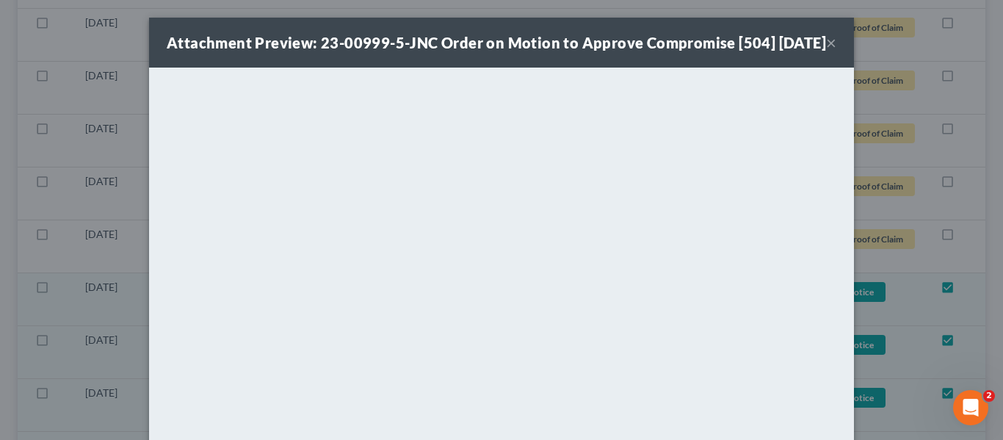
click at [826, 51] on button "×" at bounding box center [831, 43] width 10 height 18
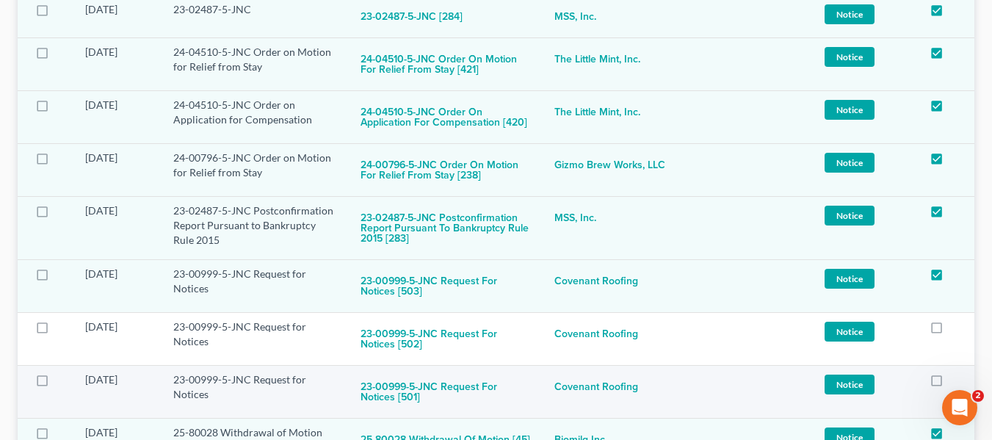
scroll to position [4756, 0]
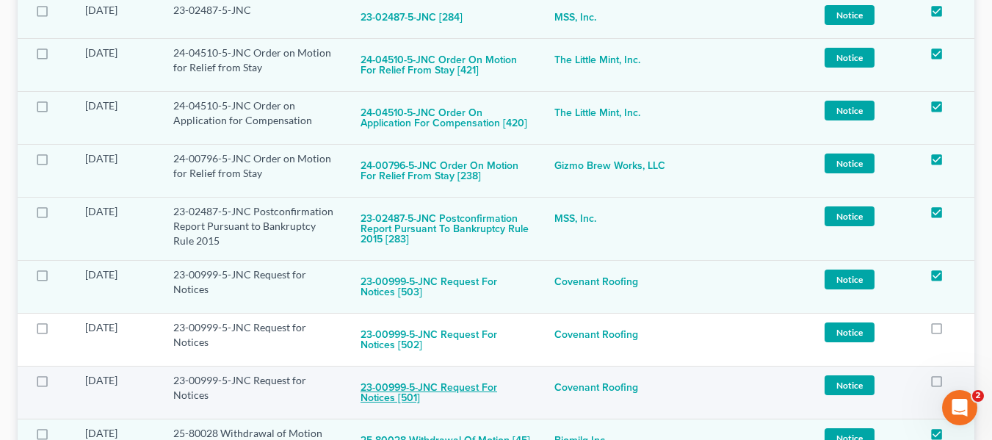
click at [531, 373] on button "23-00999-5-JNC Request for Notices [501]" at bounding box center [445, 393] width 170 height 40
checkbox input "true"
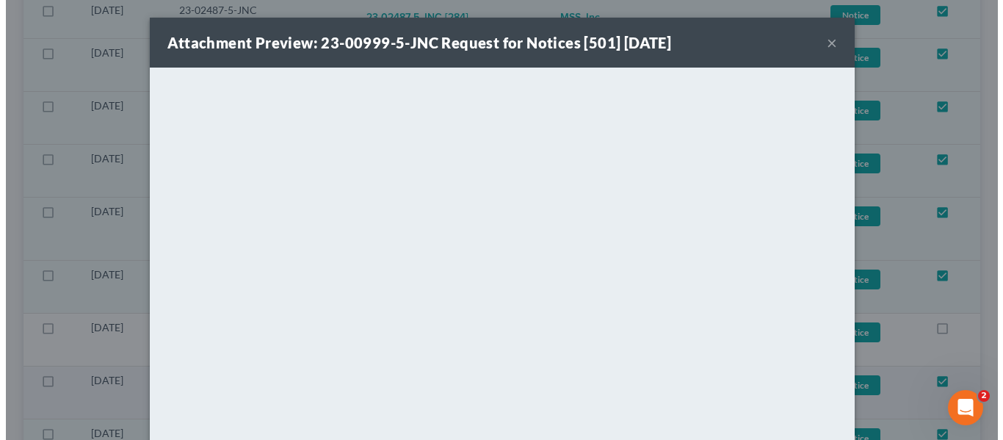
scroll to position [4742, 0]
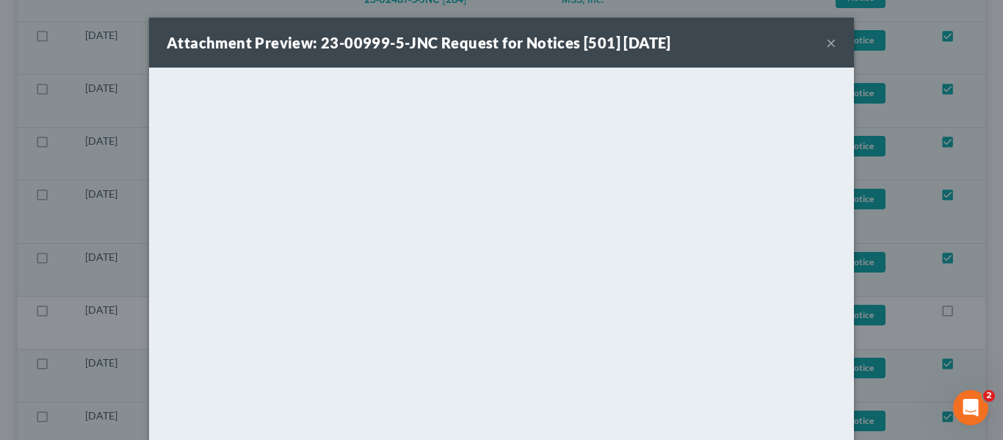
click at [831, 37] on div "Attachment Preview: 23-00999-5-JNC Request for Notices [501] [DATE] ×" at bounding box center [501, 43] width 705 height 50
click at [818, 43] on div "Attachment Preview: 23-00999-5-JNC Request for Notices [501] [DATE] ×" at bounding box center [501, 43] width 705 height 50
click at [826, 40] on button "×" at bounding box center [831, 43] width 10 height 18
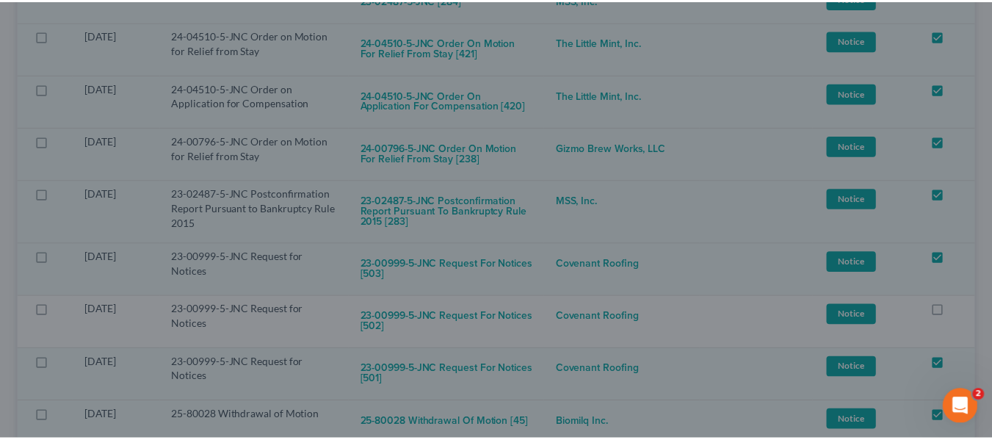
scroll to position [4756, 0]
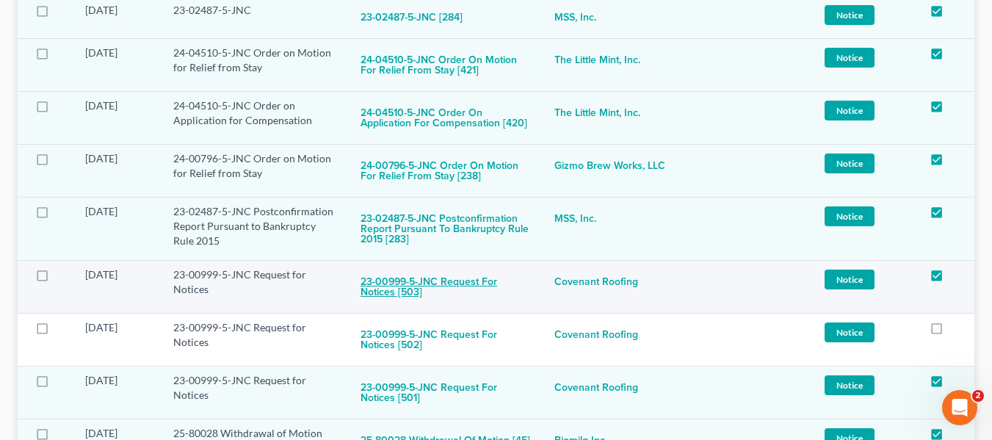
click at [484, 267] on button "23-00999-5-JNC Request for Notices [503]" at bounding box center [445, 287] width 170 height 40
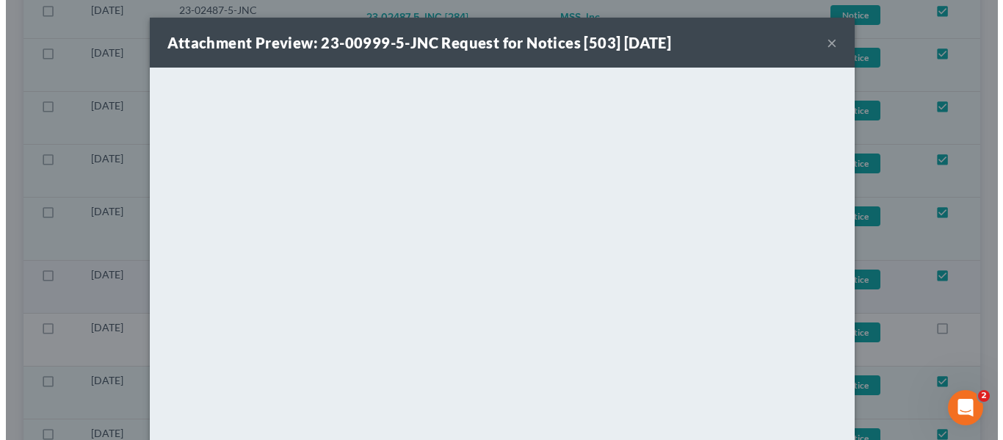
scroll to position [4742, 0]
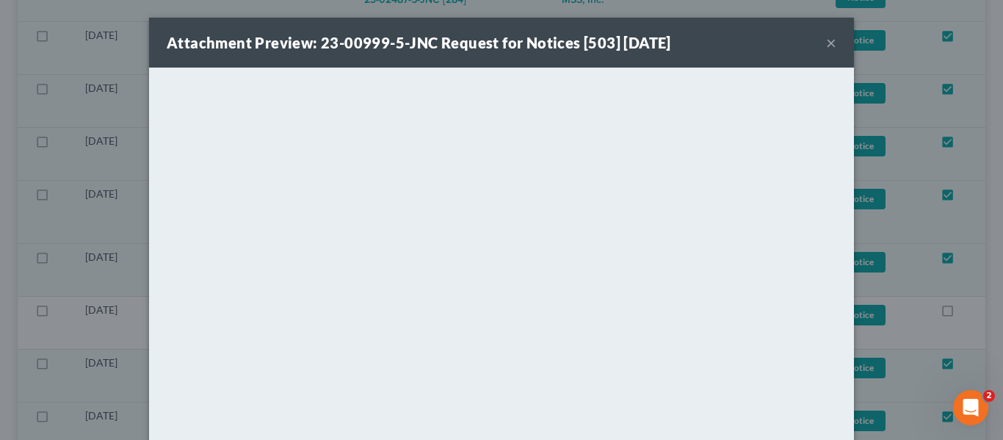
click at [826, 46] on button "×" at bounding box center [831, 43] width 10 height 18
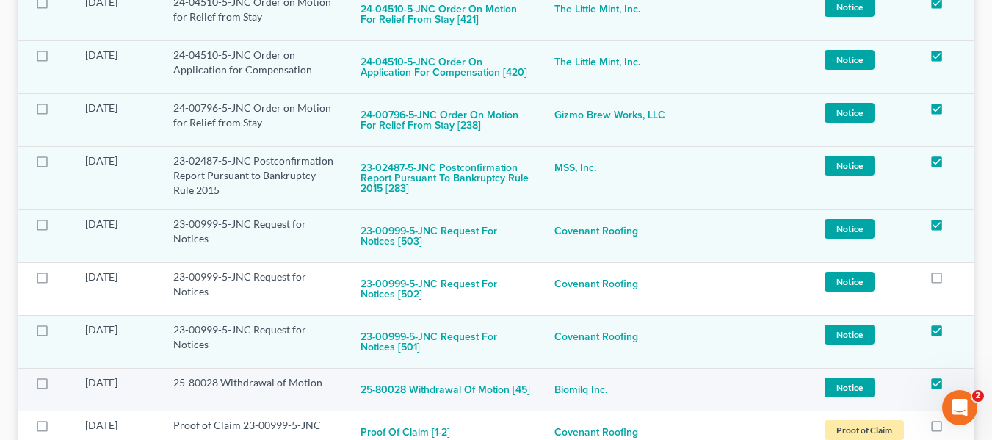
scroll to position [4830, 0]
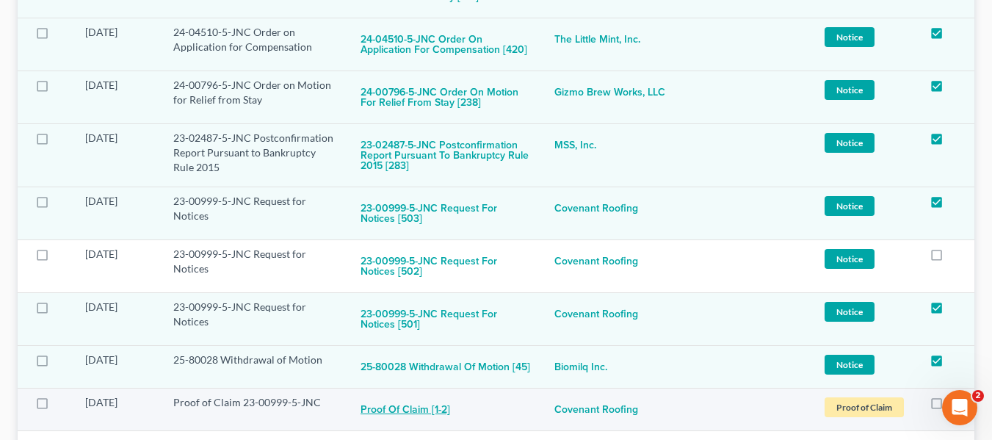
click at [435, 395] on button "Proof of Claim [1-2]" at bounding box center [405, 409] width 90 height 29
checkbox input "true"
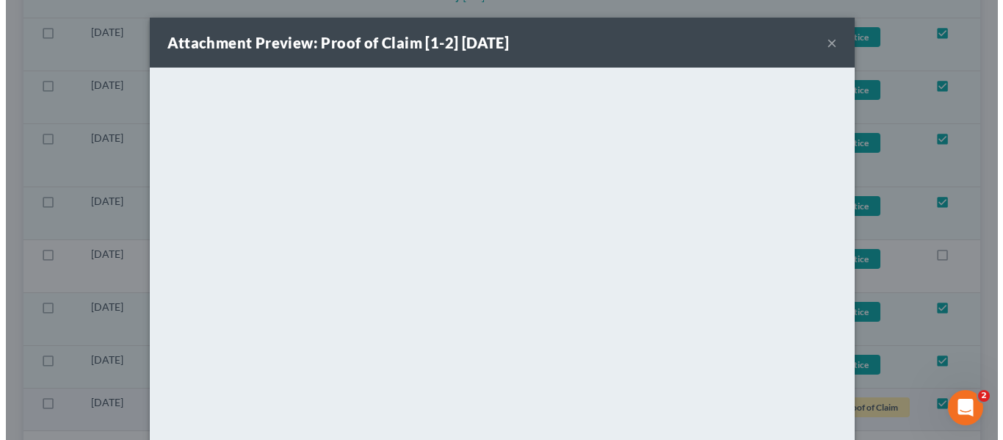
scroll to position [4815, 0]
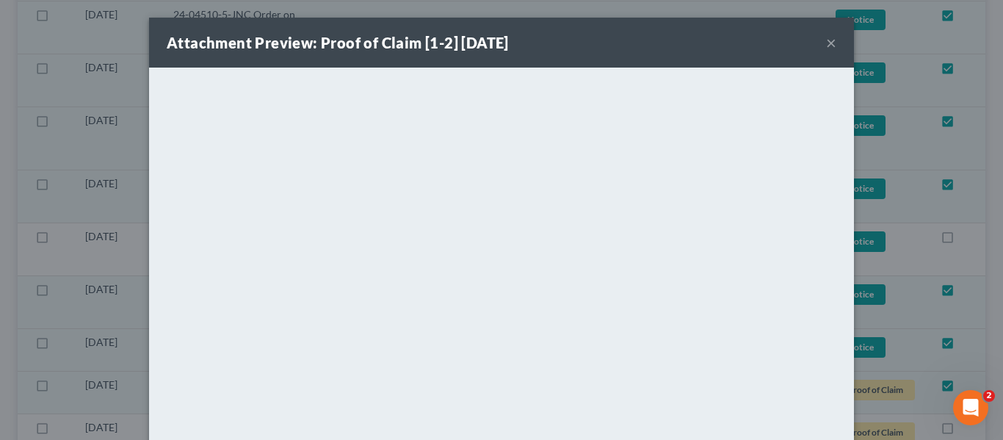
click at [830, 43] on button "×" at bounding box center [831, 43] width 10 height 18
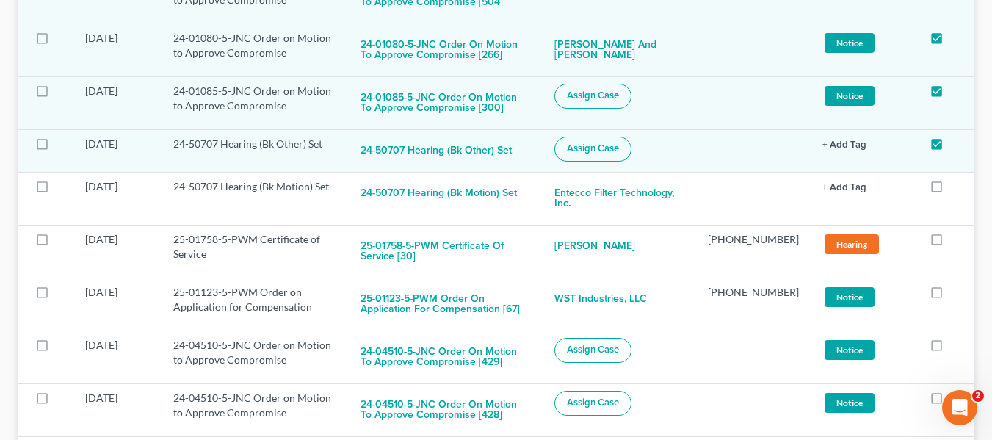
scroll to position [881, 0]
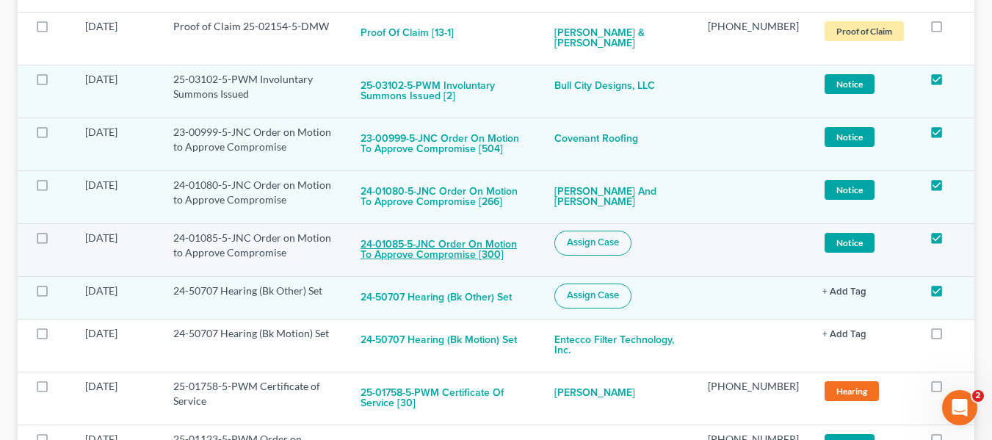
click at [521, 230] on button "24-01085-5-JNC Order on Motion to Approve Compromise [300]" at bounding box center [445, 250] width 170 height 40
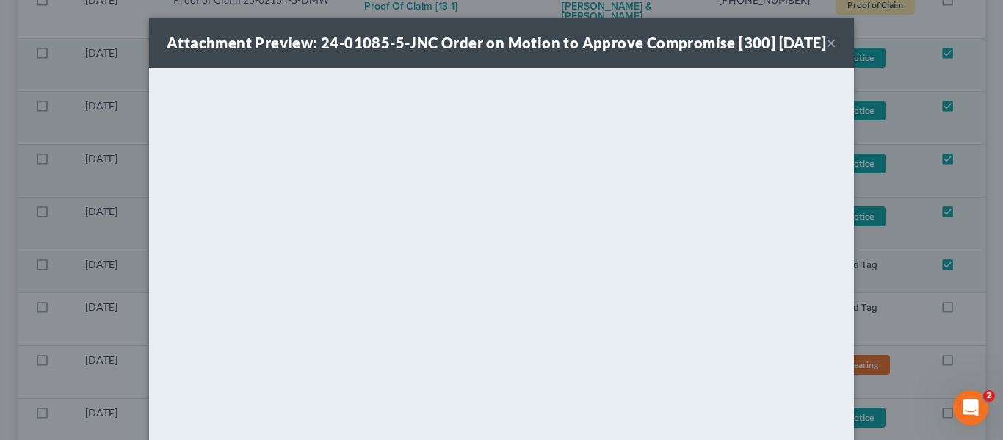
click at [826, 48] on button "×" at bounding box center [831, 43] width 10 height 18
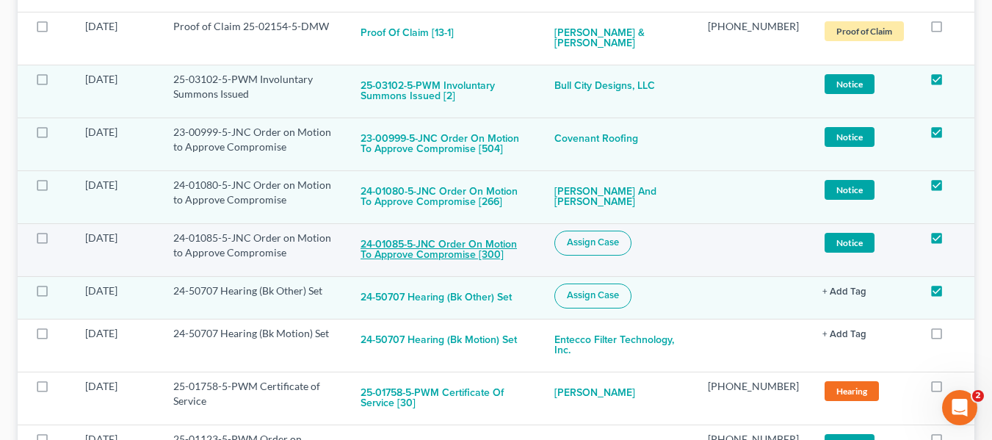
click at [512, 230] on button "24-01085-5-JNC Order on Motion to Approve Compromise [300]" at bounding box center [445, 250] width 170 height 40
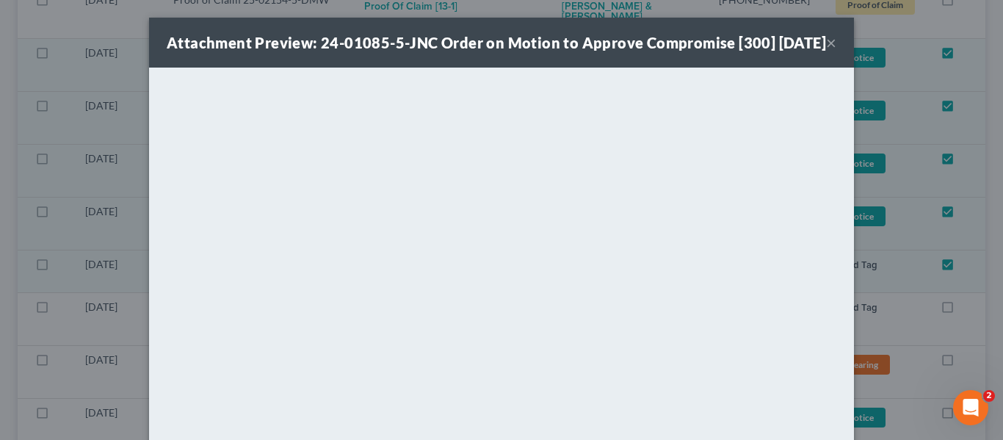
click at [826, 51] on button "×" at bounding box center [831, 43] width 10 height 18
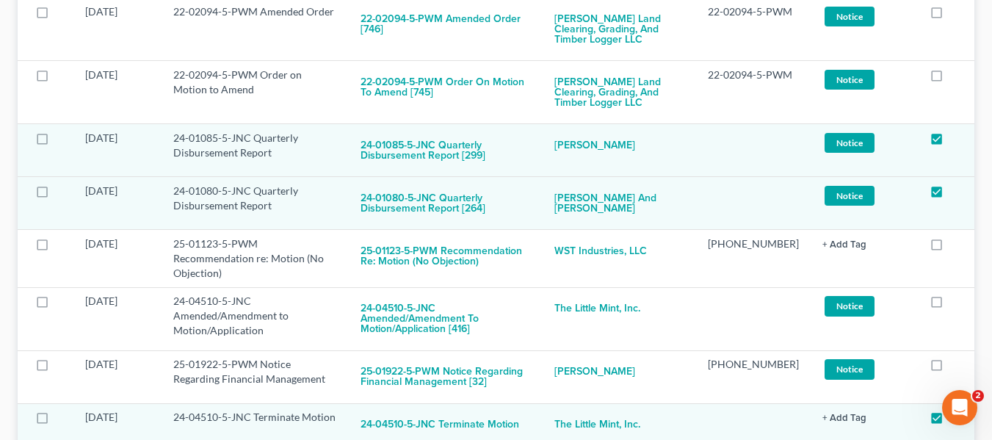
scroll to position [5652, 0]
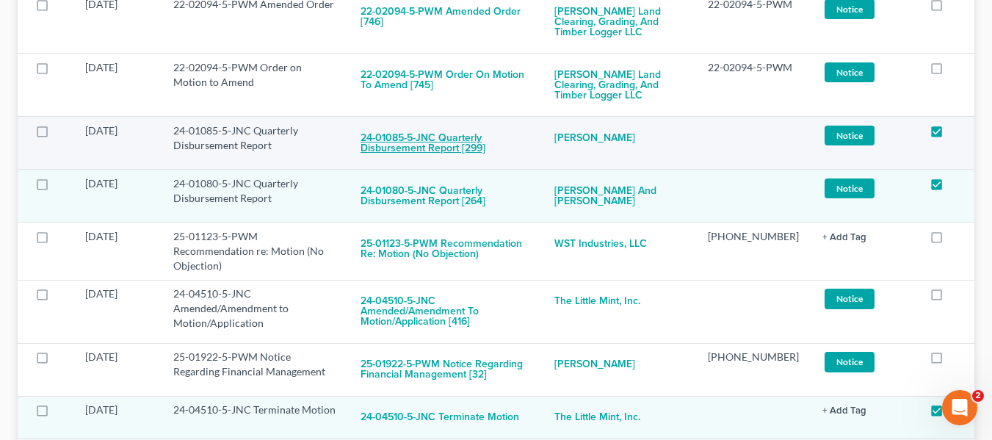
click at [474, 123] on button "24-01085-5-JNC Quarterly Disbursement Report [299]" at bounding box center [445, 143] width 170 height 40
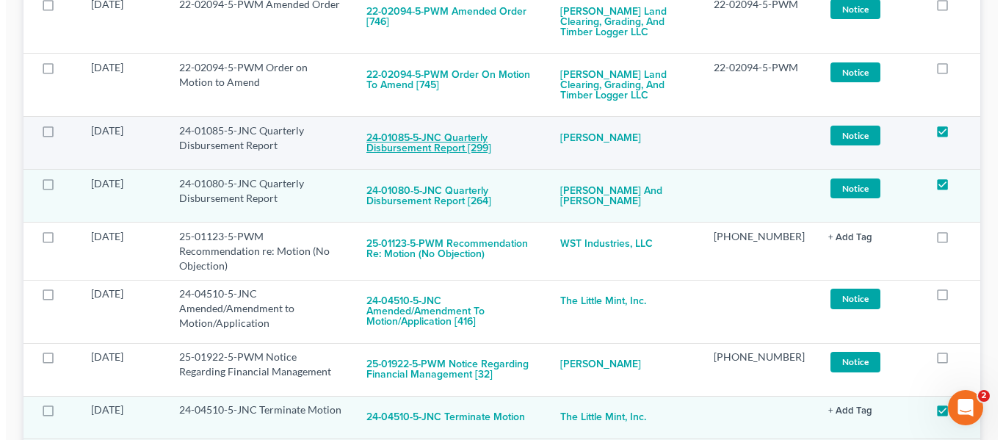
scroll to position [5631, 0]
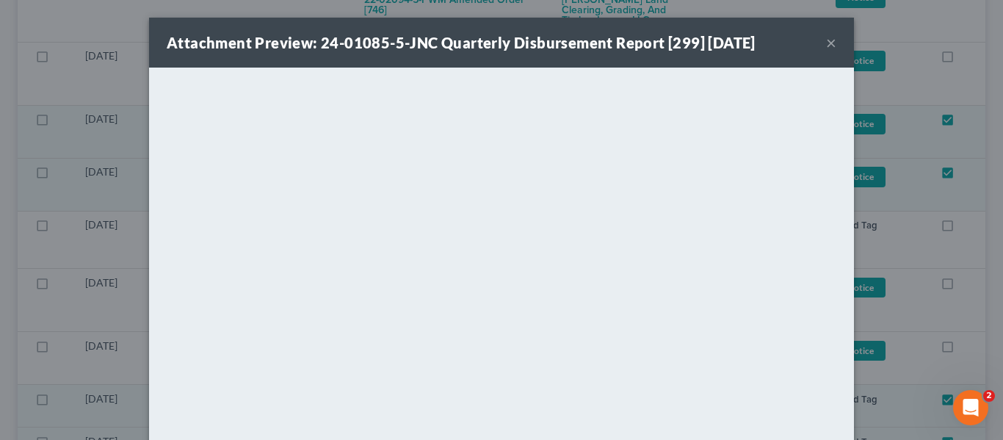
click at [827, 39] on button "×" at bounding box center [831, 43] width 10 height 18
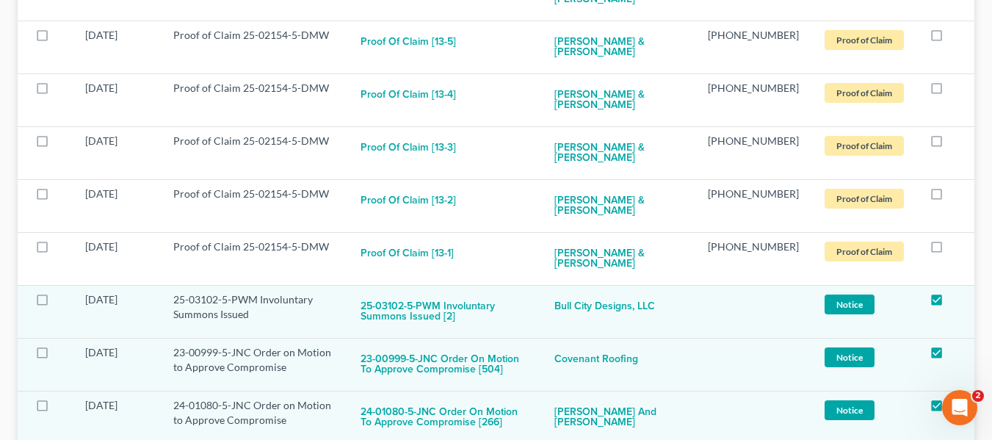
scroll to position [734, 0]
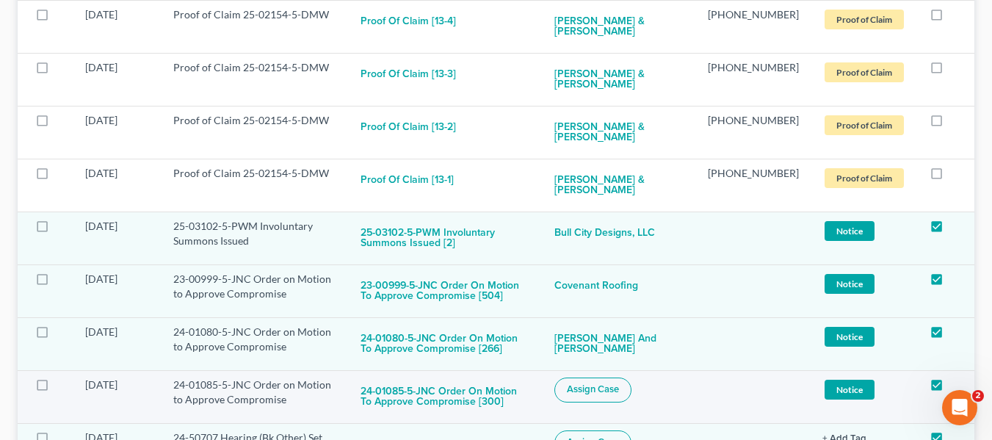
click at [611, 383] on span "Assign Case" at bounding box center [593, 389] width 52 height 12
checkbox input "true"
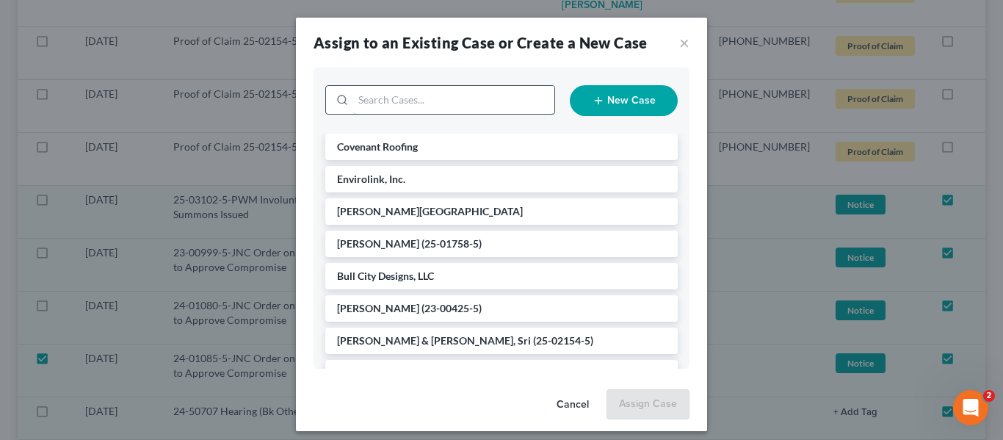
click at [503, 101] on input "search" at bounding box center [453, 100] width 201 height 28
type input "davi"
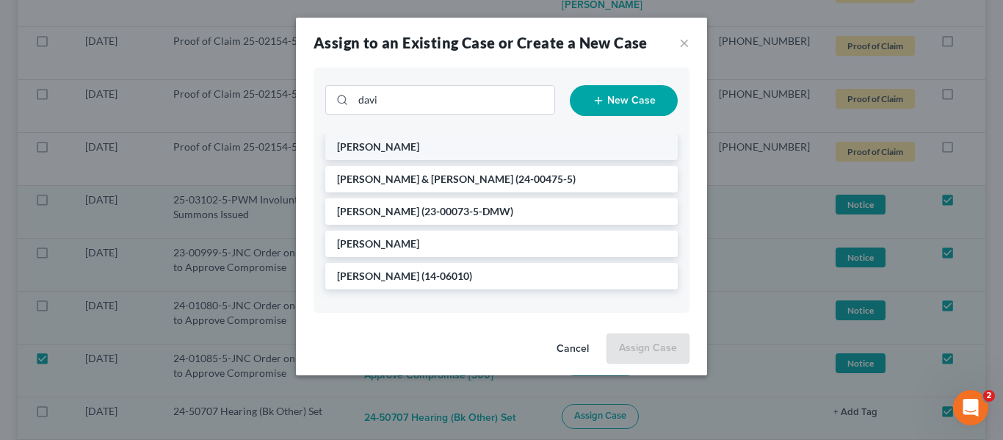
click at [465, 143] on li "[PERSON_NAME]" at bounding box center [501, 147] width 352 height 26
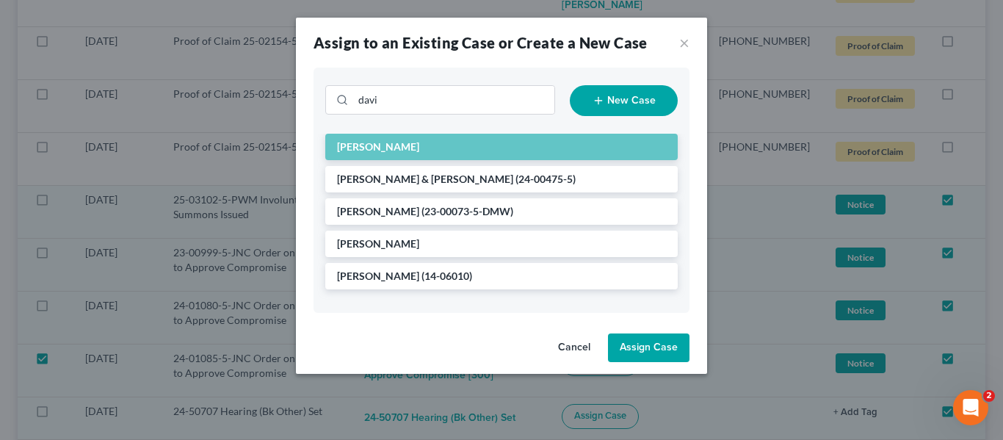
click at [642, 338] on button "Assign Case" at bounding box center [648, 347] width 81 height 29
checkbox input "false"
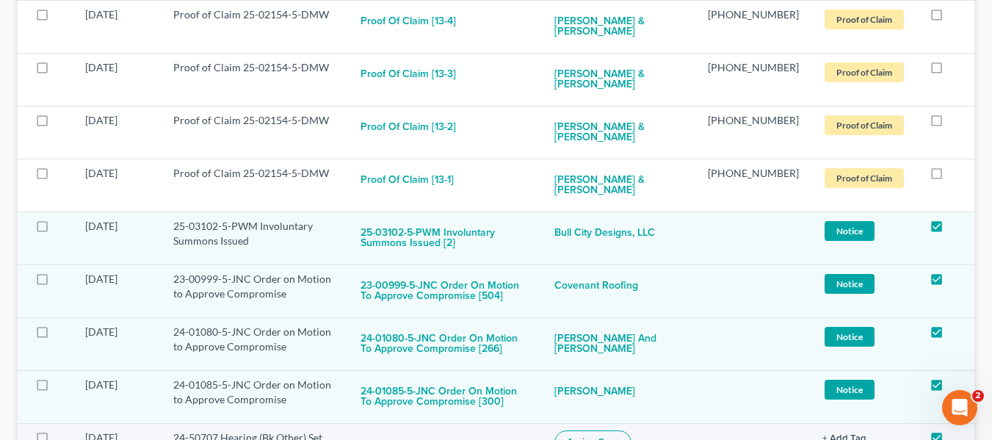
click at [583, 430] on button "Assign Case" at bounding box center [592, 442] width 77 height 25
checkbox input "true"
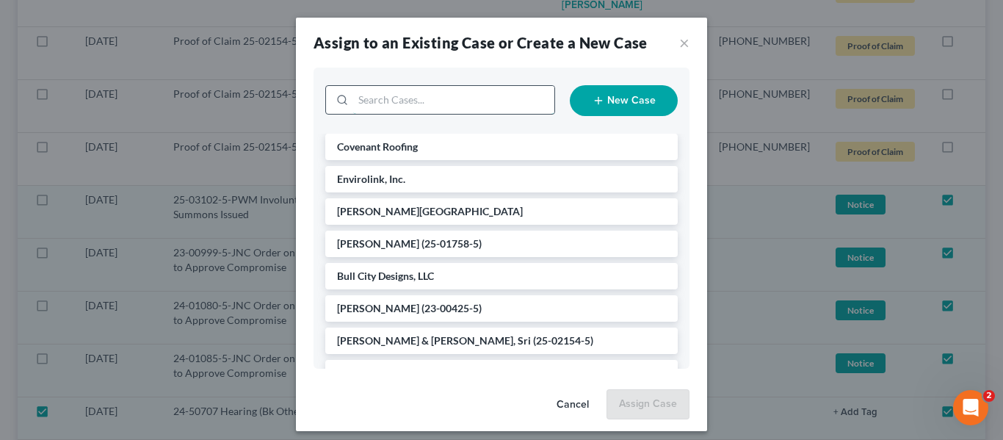
click at [432, 102] on input "search" at bounding box center [453, 100] width 201 height 28
type input "ente"
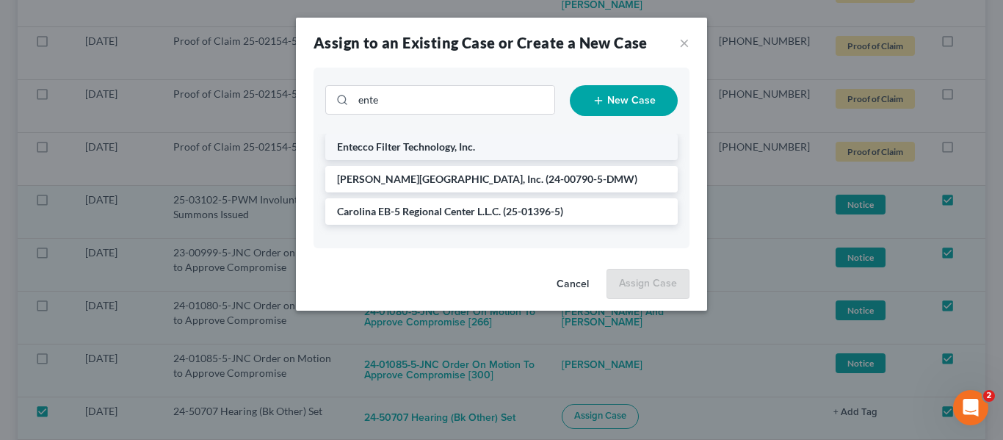
click at [440, 150] on span "Entecco Filter Technology, Inc." at bounding box center [406, 146] width 138 height 12
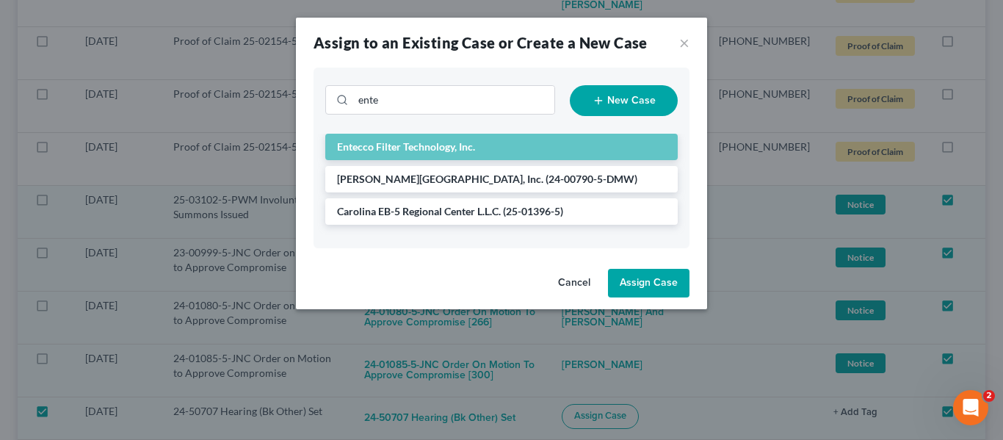
click at [662, 280] on button "Assign Case" at bounding box center [648, 283] width 81 height 29
checkbox input "false"
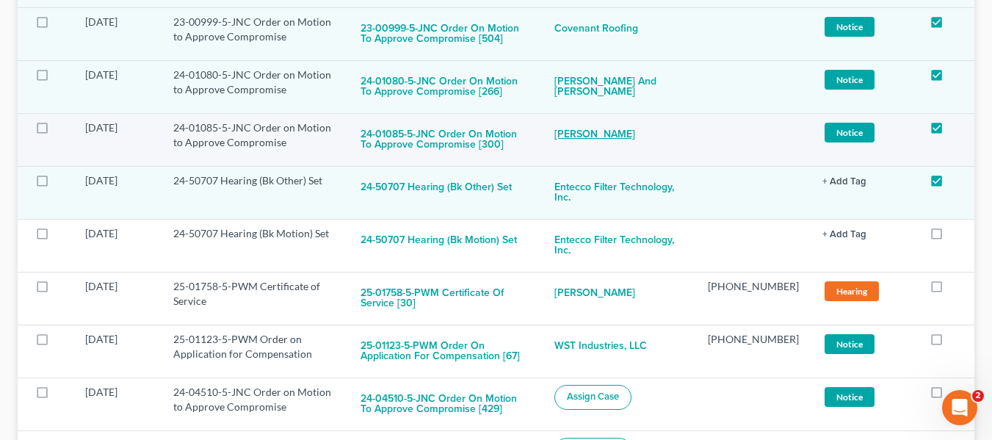
scroll to position [1028, 0]
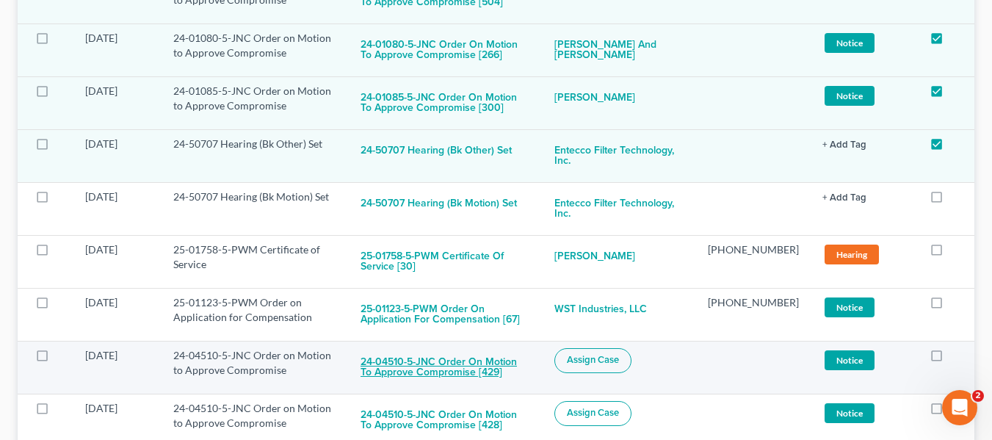
click at [484, 348] on button "24-04510-5-JNC Order on Motion to Approve Compromise [429]" at bounding box center [445, 368] width 170 height 40
checkbox input "true"
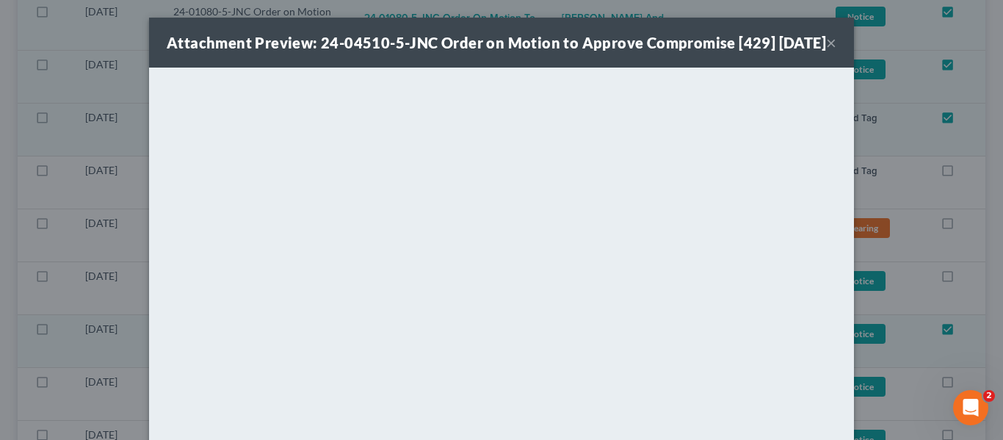
click at [826, 51] on button "×" at bounding box center [831, 43] width 10 height 18
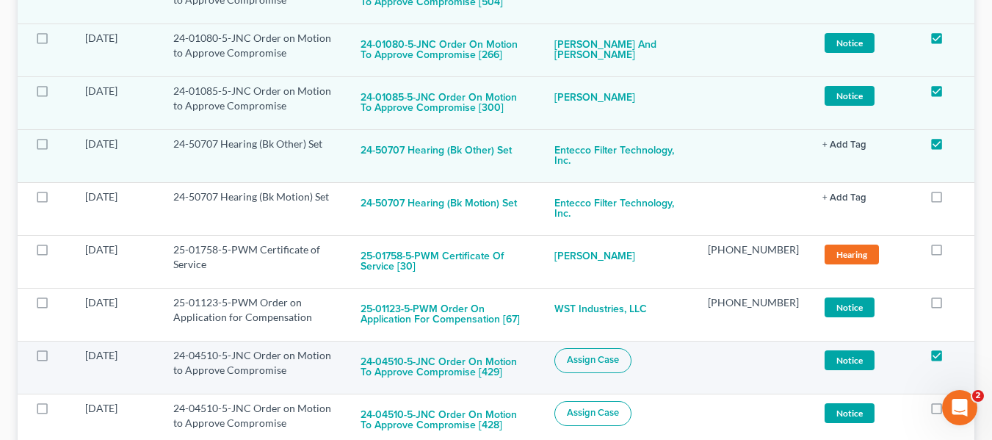
click at [56, 359] on label at bounding box center [56, 359] width 0 height 0
click at [62, 348] on input "checkbox" at bounding box center [67, 353] width 10 height 10
checkbox input "true"
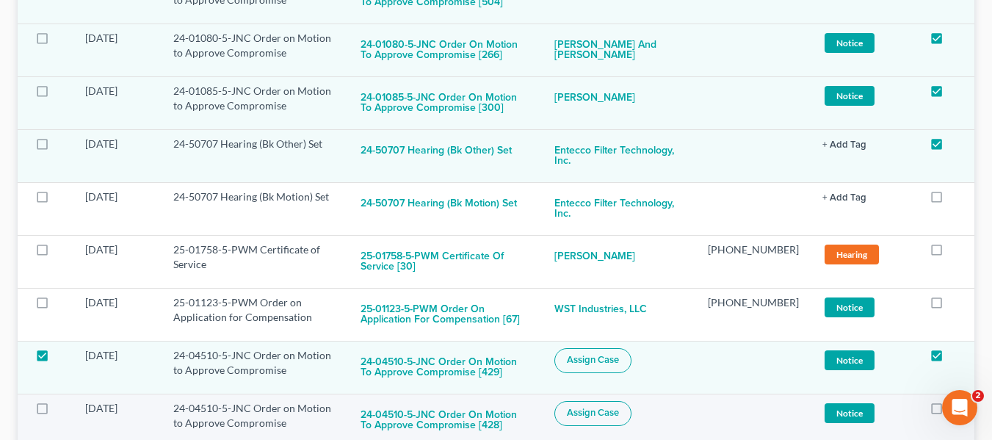
click at [56, 412] on label at bounding box center [56, 412] width 0 height 0
click at [62, 401] on input "checkbox" at bounding box center [67, 406] width 10 height 10
checkbox input "true"
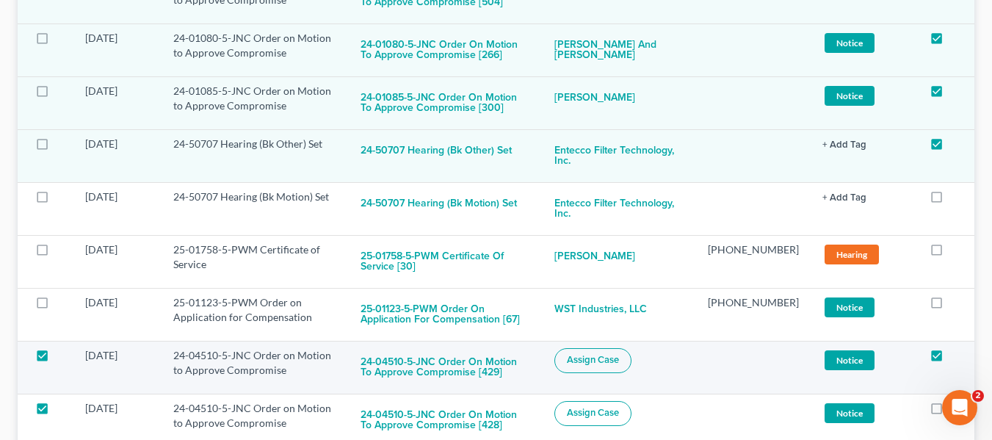
click at [56, 359] on label at bounding box center [56, 359] width 0 height 0
click at [62, 348] on input "checkbox" at bounding box center [67, 353] width 10 height 10
checkbox input "false"
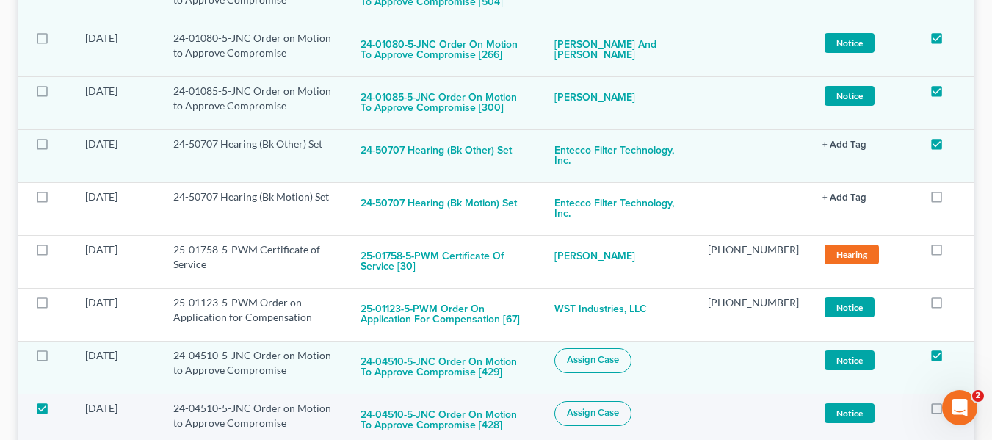
click at [56, 412] on label at bounding box center [56, 412] width 0 height 0
click at [62, 401] on input "checkbox" at bounding box center [67, 406] width 10 height 10
checkbox input "false"
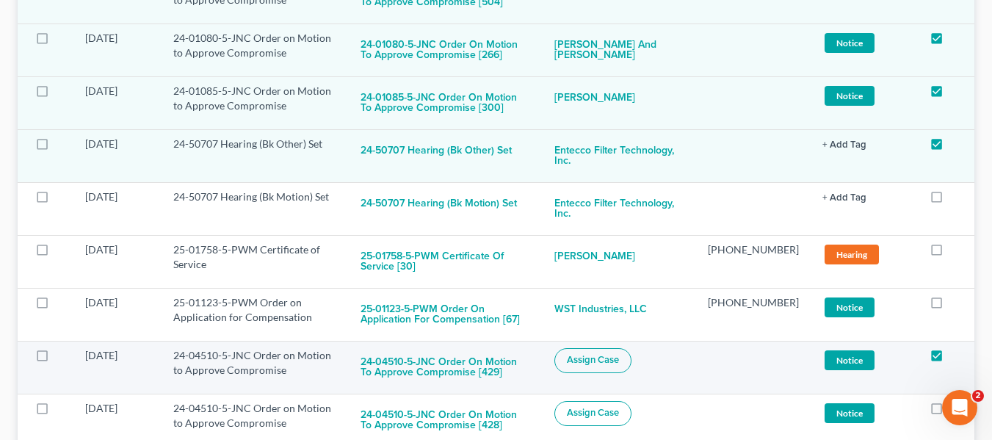
click at [619, 354] on span "Assign Case" at bounding box center [593, 360] width 52 height 12
checkbox input "true"
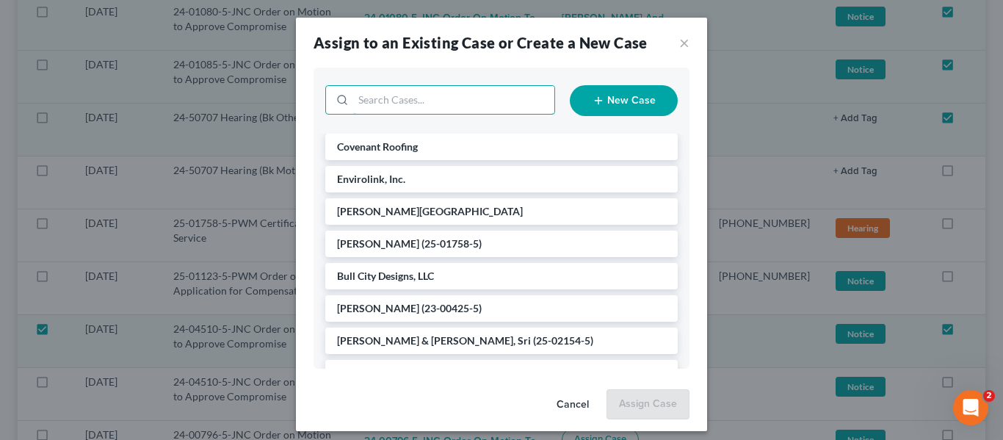
click at [451, 103] on input "search" at bounding box center [453, 100] width 201 height 28
type input "the little"
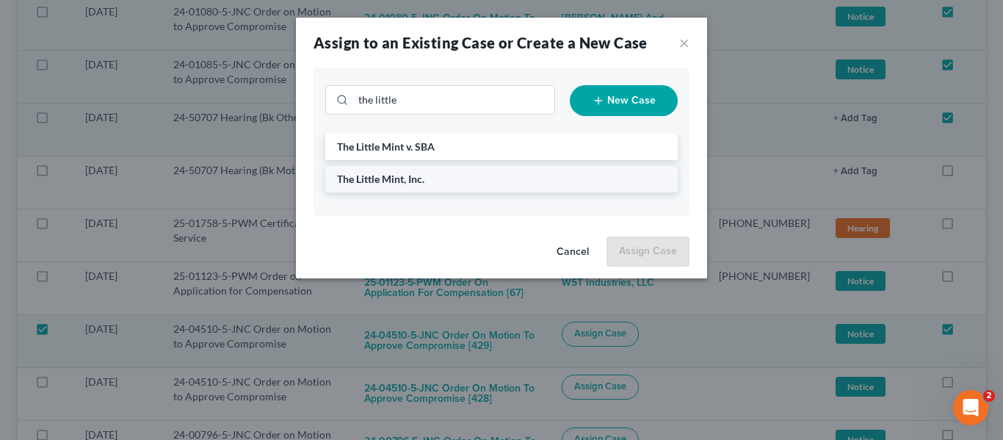
click at [442, 178] on li "The Little Mint, Inc." at bounding box center [501, 179] width 352 height 26
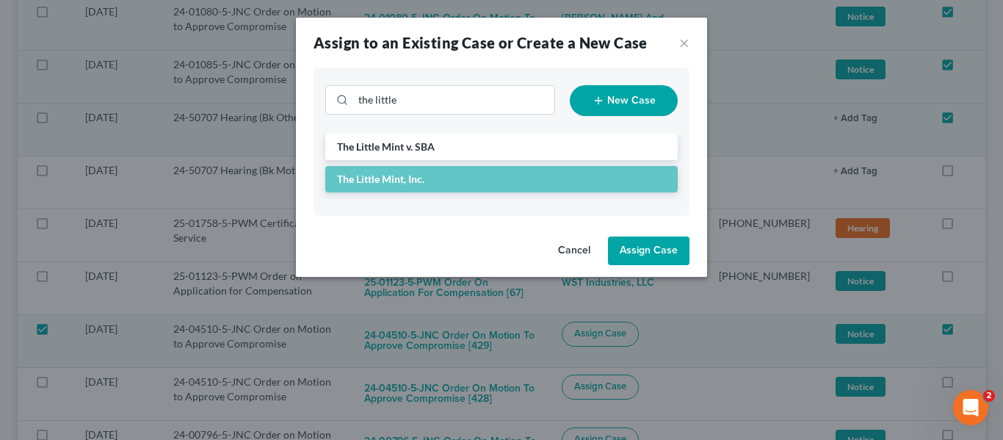
click at [642, 250] on button "Assign Case" at bounding box center [648, 250] width 81 height 29
checkbox input "false"
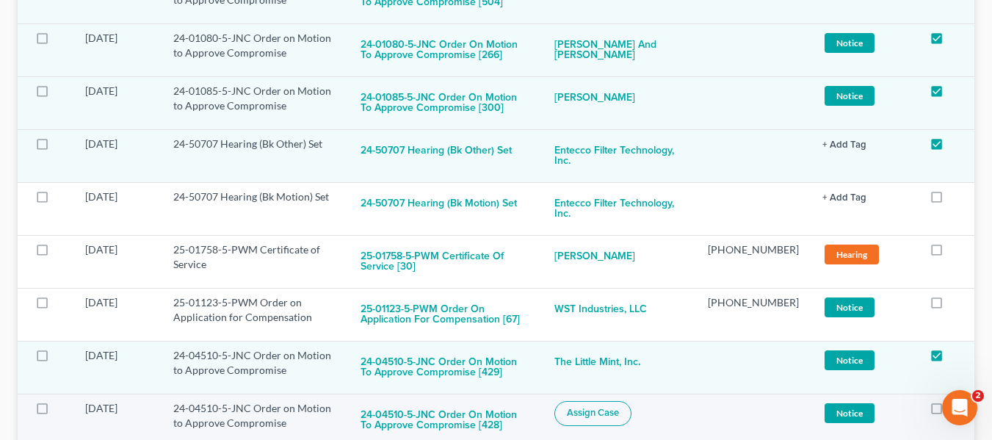
click at [611, 407] on span "Assign Case" at bounding box center [593, 413] width 52 height 12
checkbox input "true"
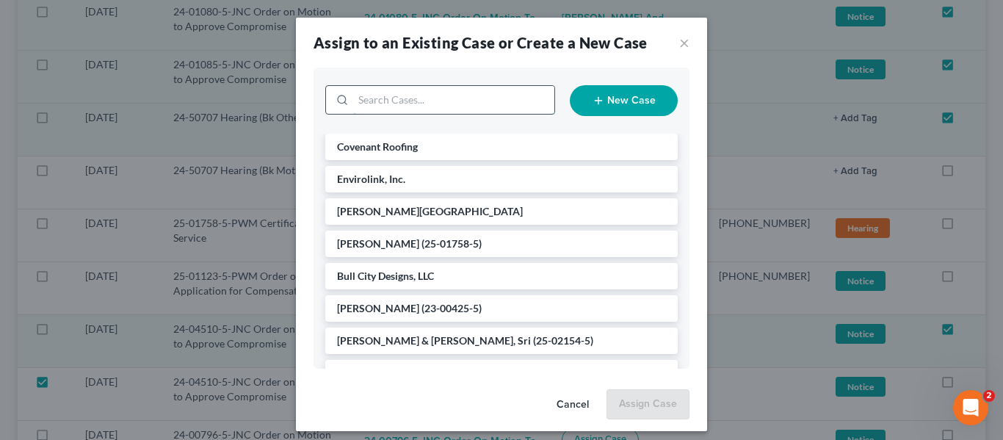
click at [445, 105] on input "search" at bounding box center [453, 100] width 201 height 28
type input "the little ,"
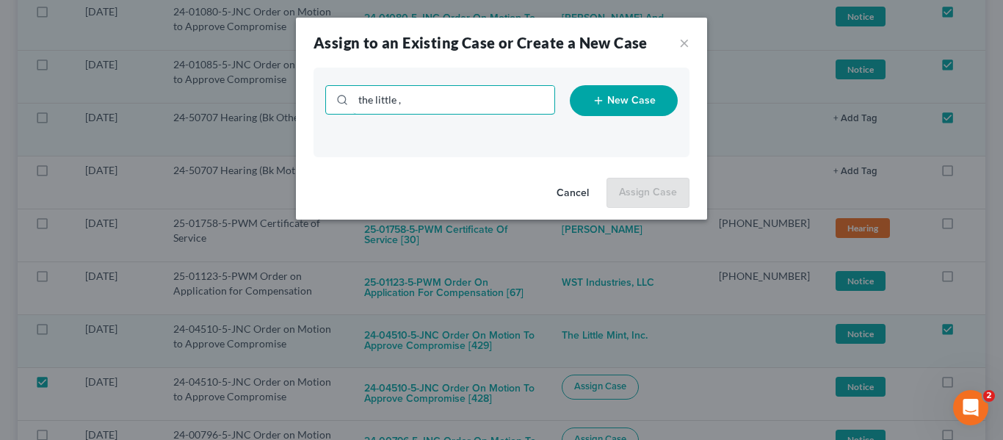
click at [445, 105] on input "the little ," at bounding box center [453, 100] width 201 height 28
type input "the little"
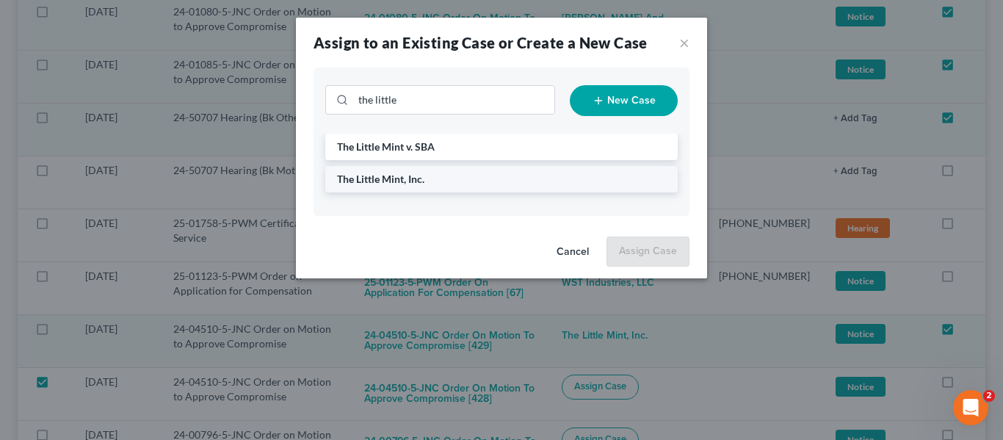
click at [414, 180] on span "The Little Mint, Inc." at bounding box center [380, 178] width 87 height 12
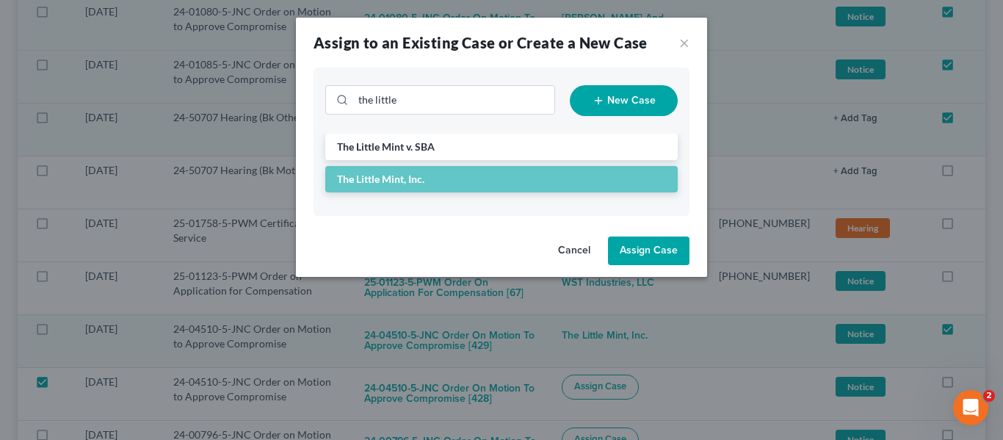
click at [632, 250] on button "Assign Case" at bounding box center [648, 250] width 81 height 29
checkbox input "false"
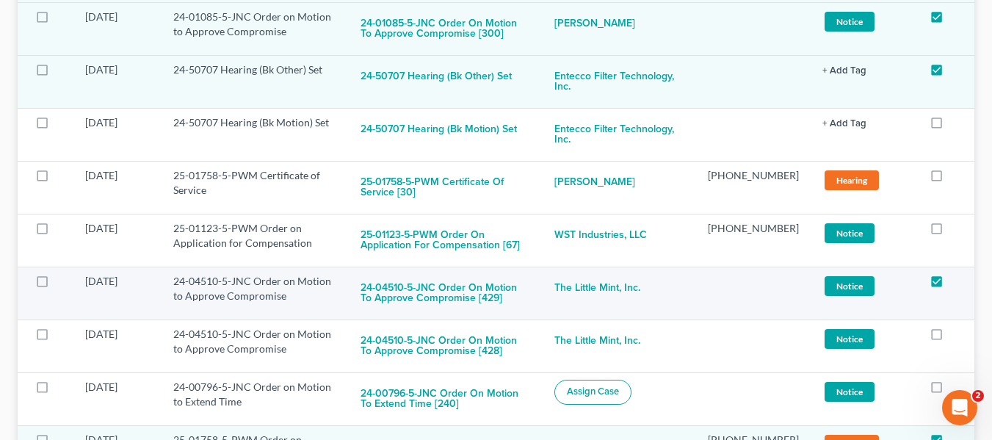
scroll to position [1174, 0]
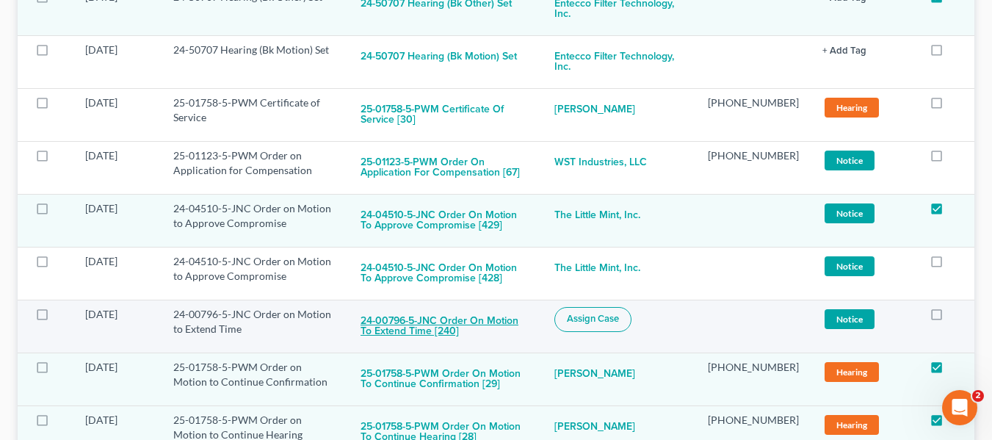
click at [444, 307] on button "24-00796-5-JNC Order on Motion to Extend Time [240]" at bounding box center [445, 327] width 170 height 40
checkbox input "true"
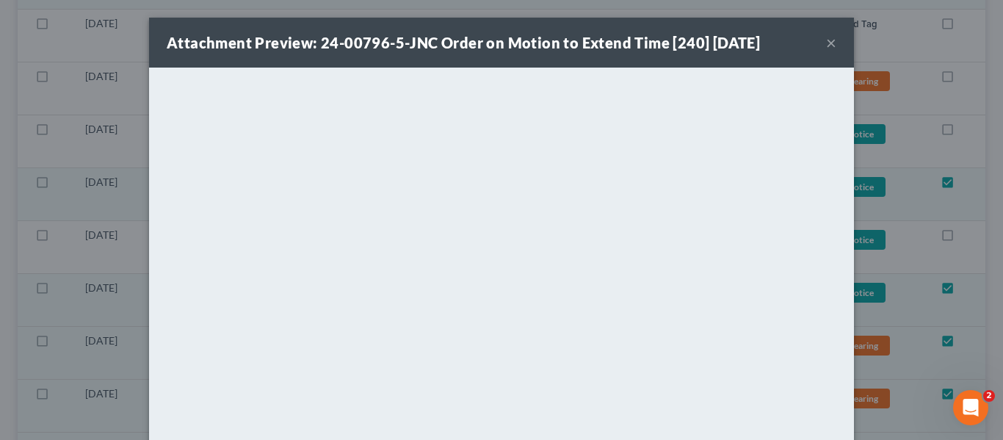
click at [826, 40] on button "×" at bounding box center [831, 43] width 10 height 18
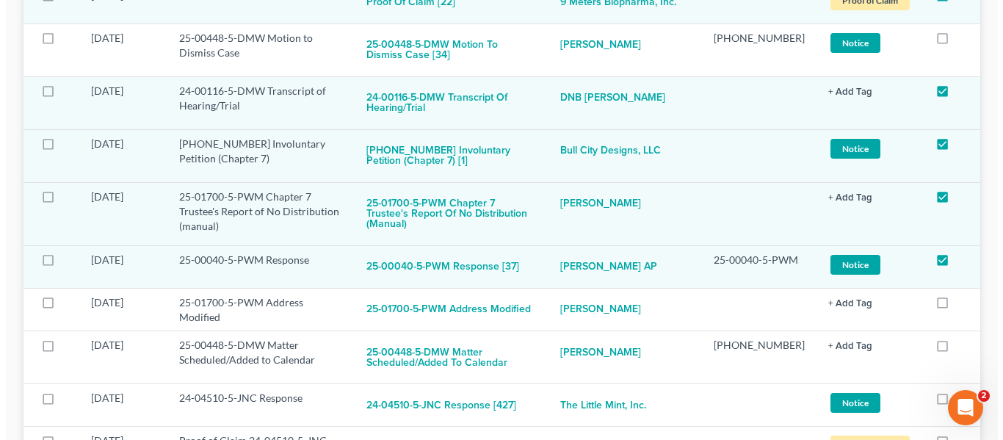
scroll to position [1321, 0]
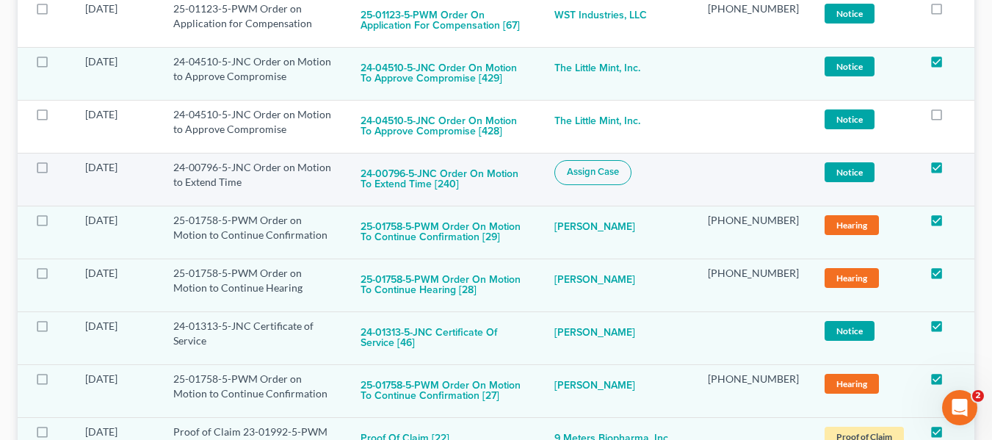
click at [619, 166] on span "Assign Case" at bounding box center [593, 172] width 52 height 12
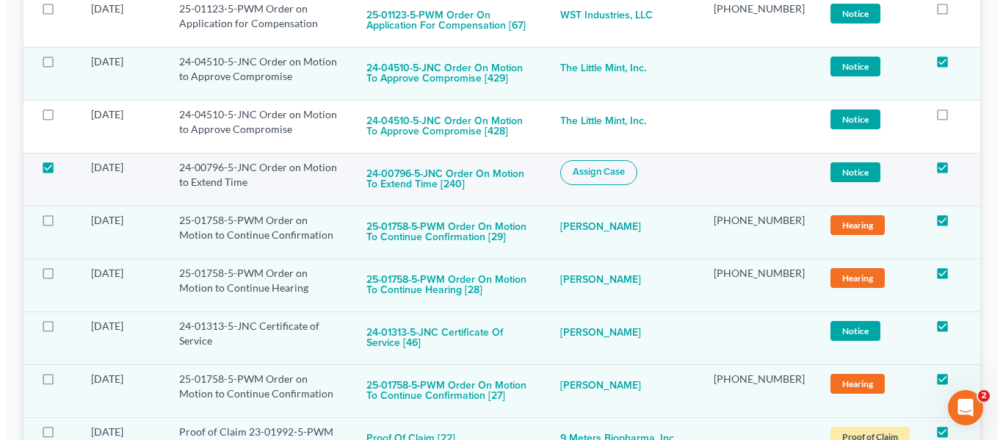
checkbox input "true"
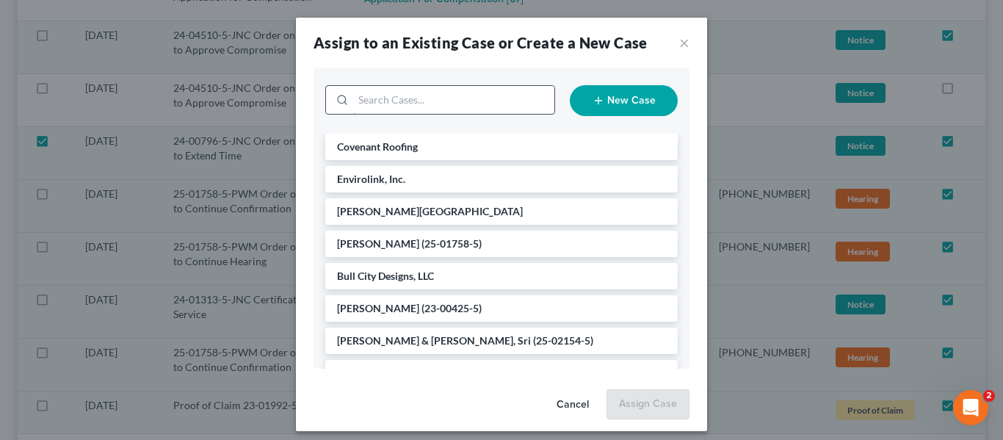
click at [407, 94] on input "search" at bounding box center [453, 100] width 201 height 28
type input "gizmo"
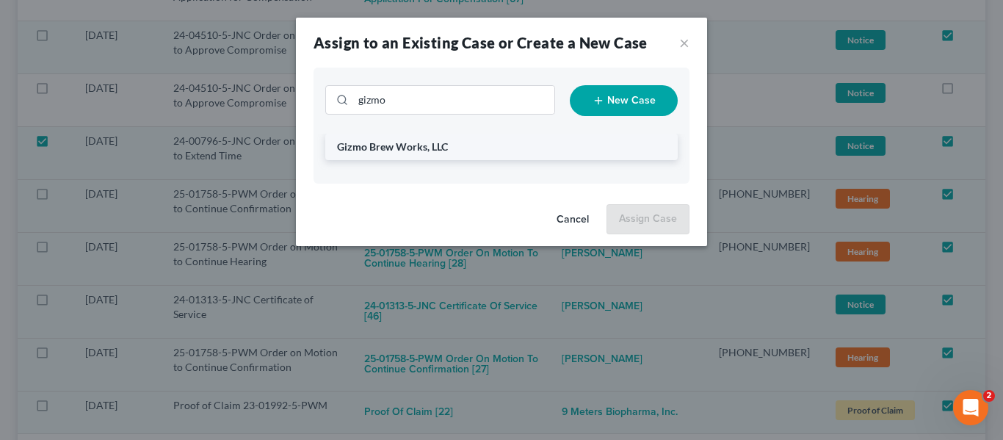
click at [431, 141] on span "Gizmo Brew Works, LLC" at bounding box center [392, 146] width 111 height 12
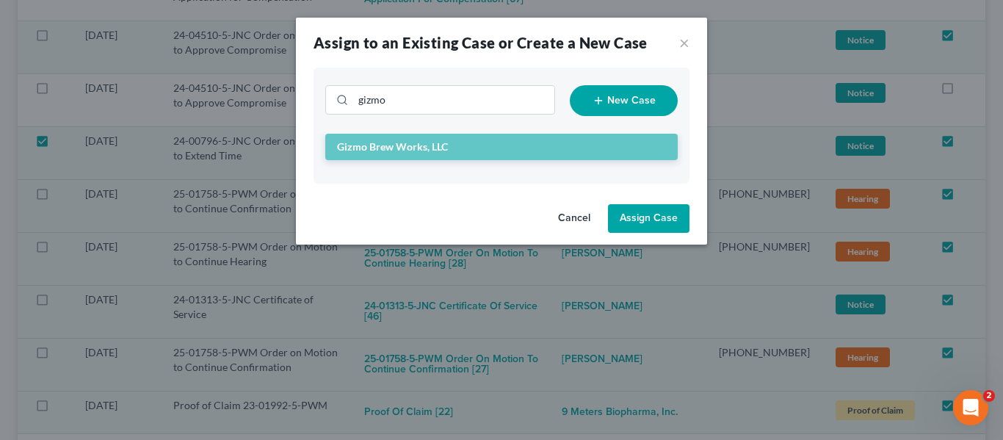
click at [664, 215] on button "Assign Case" at bounding box center [648, 218] width 81 height 29
checkbox input "false"
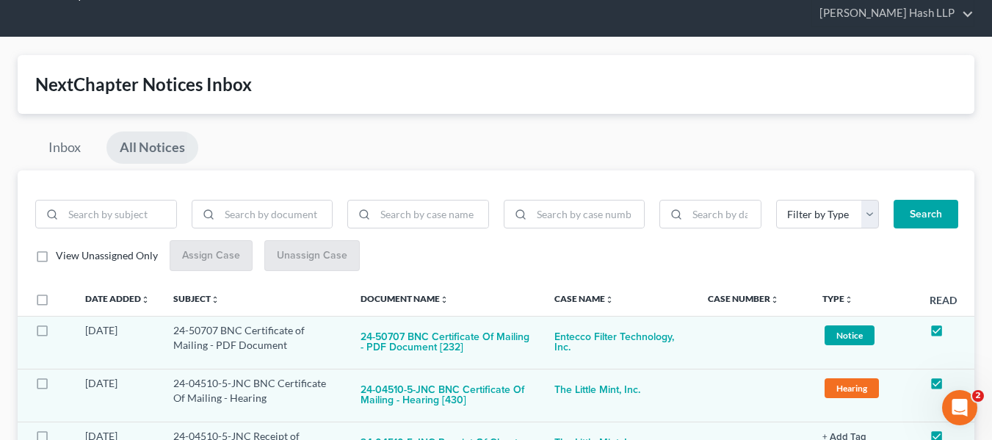
scroll to position [0, 0]
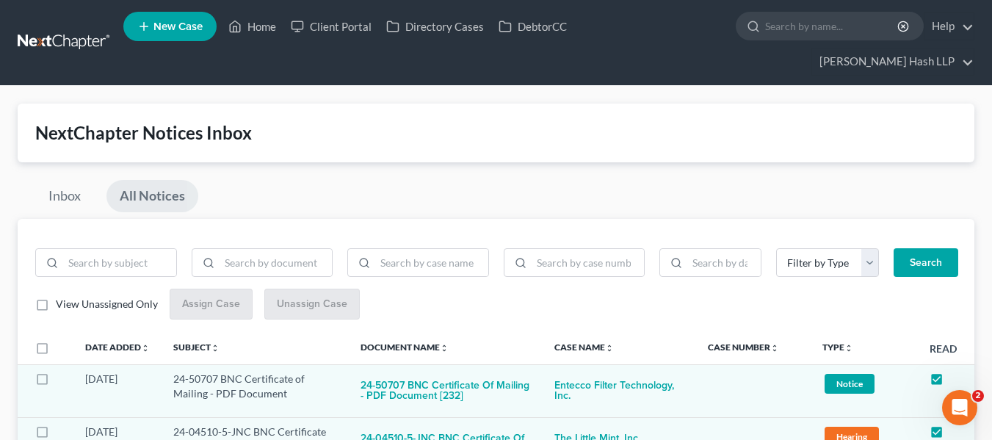
click at [56, 303] on label "View Unassigned Only" at bounding box center [107, 304] width 102 height 15
click at [62, 303] on input "View Unassigned Only" at bounding box center [67, 302] width 10 height 10
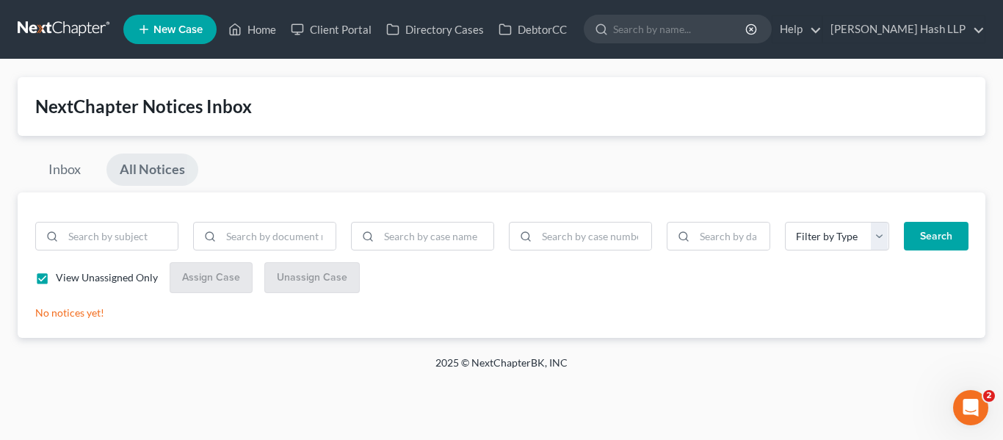
click at [56, 285] on label "View Unassigned Only" at bounding box center [107, 277] width 102 height 15
click at [62, 280] on input "View Unassigned Only" at bounding box center [67, 275] width 10 height 10
checkbox input "false"
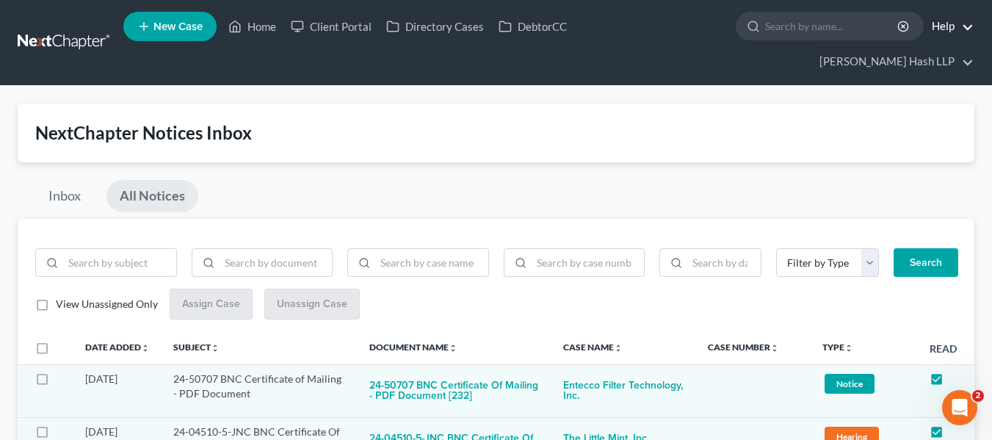
click at [948, 36] on link "Help" at bounding box center [948, 26] width 49 height 26
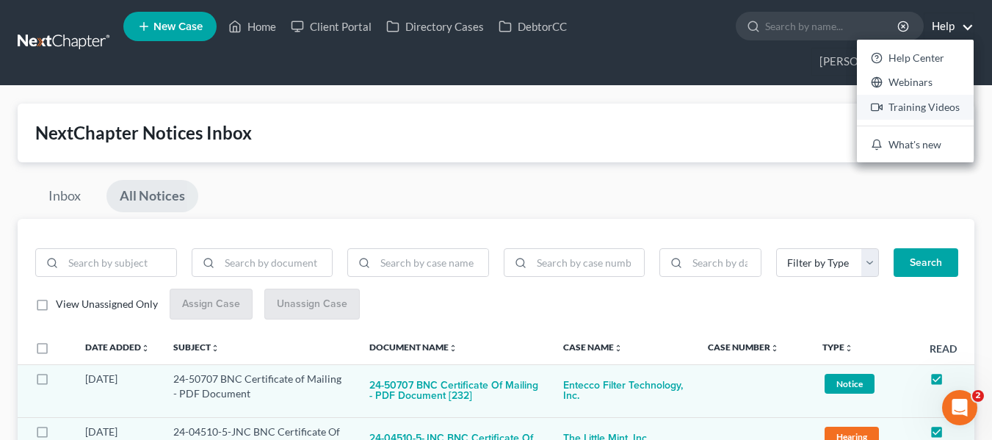
click at [924, 101] on link "Training Videos" at bounding box center [915, 107] width 117 height 25
